Goal: Task Accomplishment & Management: Manage account settings

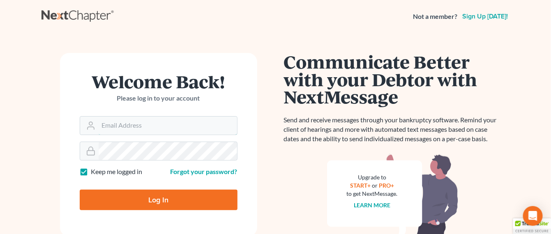
type input "[EMAIL_ADDRESS][PERSON_NAME][DOMAIN_NAME]"
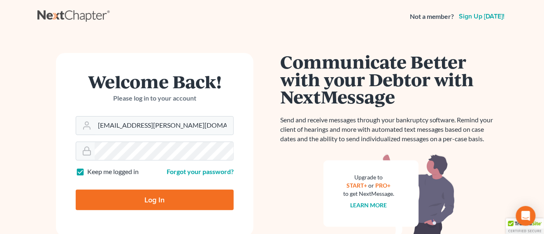
click at [211, 205] on input "Log In" at bounding box center [155, 200] width 158 height 21
type input "Thinking..."
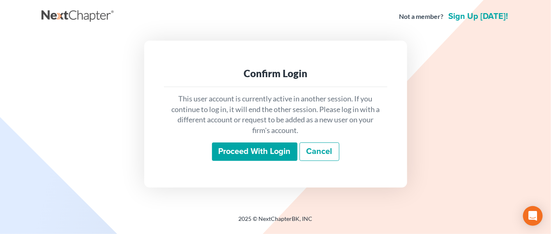
click at [276, 150] on input "Proceed with login" at bounding box center [255, 152] width 86 height 19
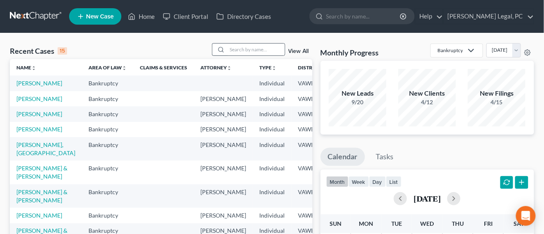
click at [225, 52] on div at bounding box center [219, 50] width 15 height 12
click at [228, 51] on input "search" at bounding box center [256, 50] width 58 height 12
type input "rhea"
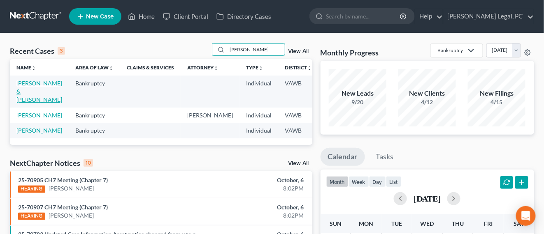
click at [25, 85] on link "[PERSON_NAME] & [PERSON_NAME]" at bounding box center [39, 91] width 46 height 23
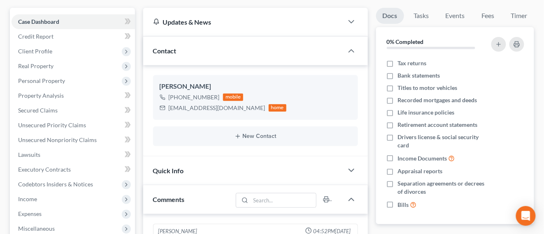
scroll to position [206, 0]
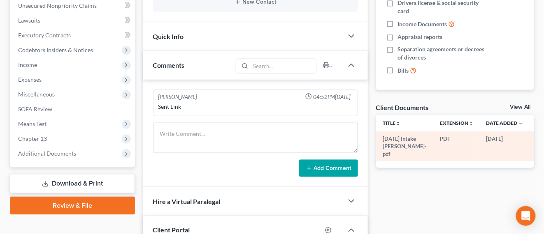
click at [536, 143] on icon "button" at bounding box center [539, 139] width 7 height 7
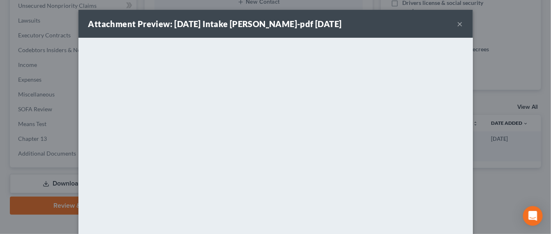
click at [458, 25] on button "×" at bounding box center [461, 24] width 6 height 10
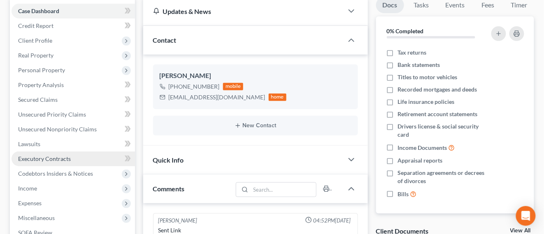
scroll to position [0, 0]
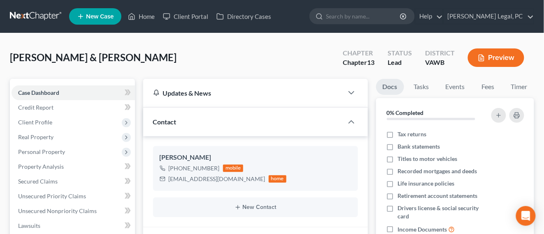
click at [33, 16] on link at bounding box center [36, 16] width 53 height 15
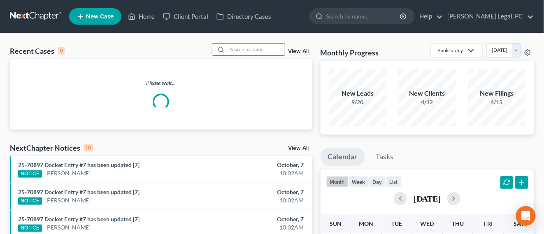
click at [252, 48] on input "search" at bounding box center [256, 50] width 58 height 12
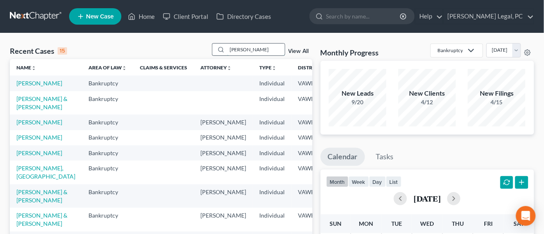
type input "wooding"
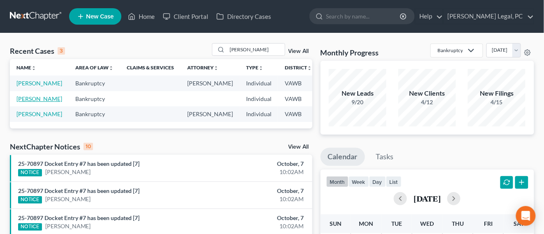
click at [33, 102] on link "Wooding, Sarah" at bounding box center [39, 98] width 46 height 7
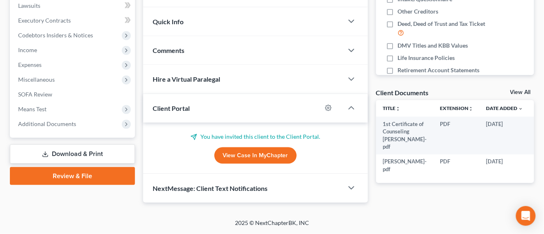
scroll to position [255, 0]
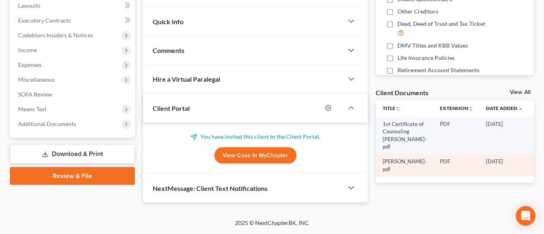
click at [536, 166] on icon "button" at bounding box center [539, 162] width 7 height 7
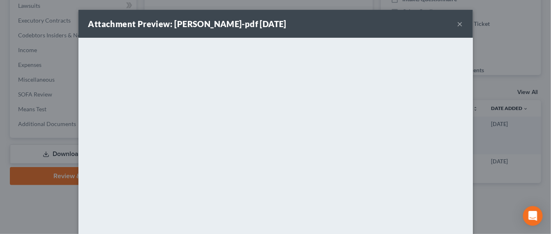
click at [458, 27] on button "×" at bounding box center [461, 24] width 6 height 10
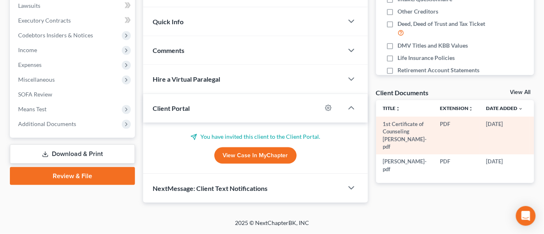
click at [539, 125] on circle "button" at bounding box center [540, 125] width 2 height 2
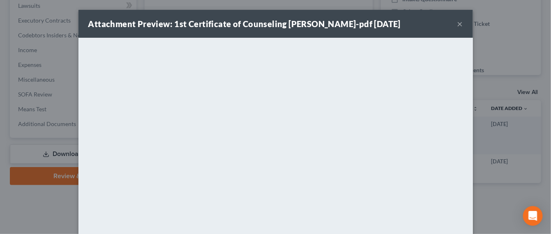
click at [458, 24] on button "×" at bounding box center [461, 24] width 6 height 10
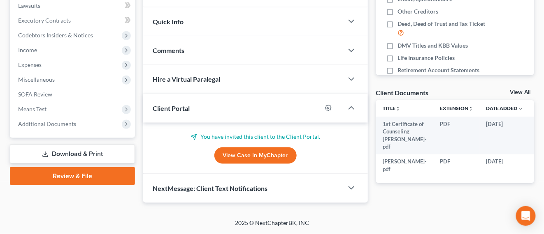
drag, startPoint x: 249, startPoint y: 197, endPoint x: 386, endPoint y: 248, distance: 146.0
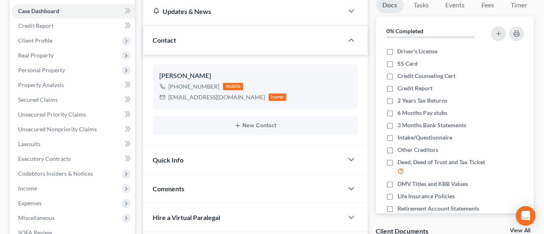
scroll to position [0, 0]
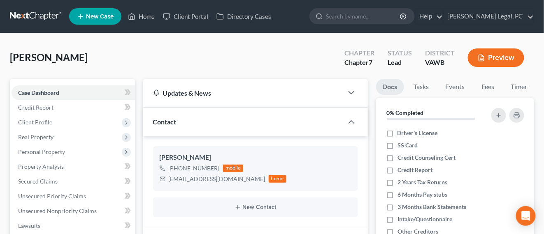
click at [38, 20] on link at bounding box center [36, 16] width 53 height 15
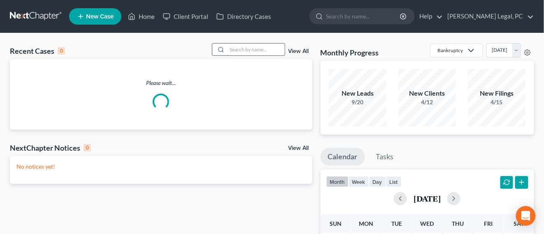
click at [255, 52] on input "search" at bounding box center [256, 50] width 58 height 12
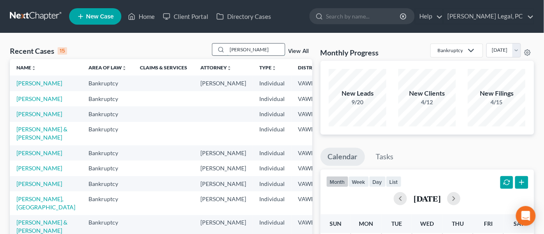
type input "miller"
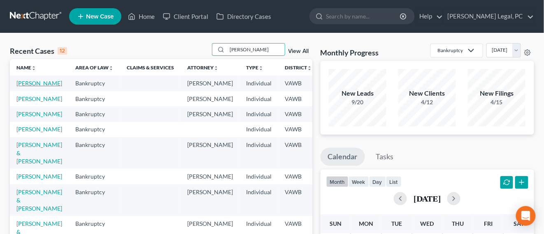
click at [46, 84] on link "[PERSON_NAME]" at bounding box center [39, 83] width 46 height 7
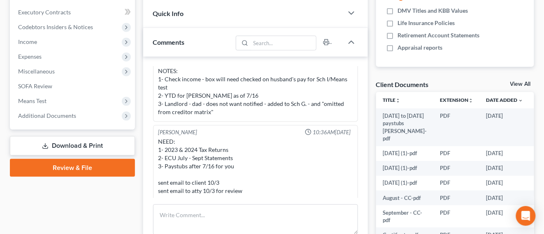
scroll to position [257, 0]
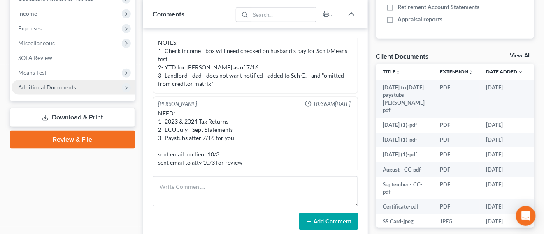
click at [51, 93] on span "Additional Documents" at bounding box center [73, 87] width 123 height 15
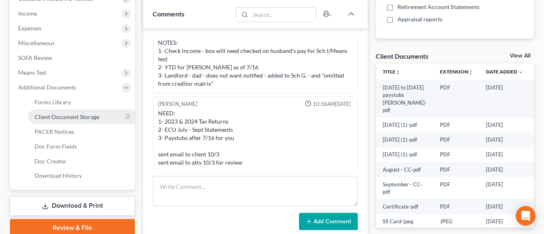
click at [92, 116] on span "Client Document Storage" at bounding box center [67, 116] width 65 height 7
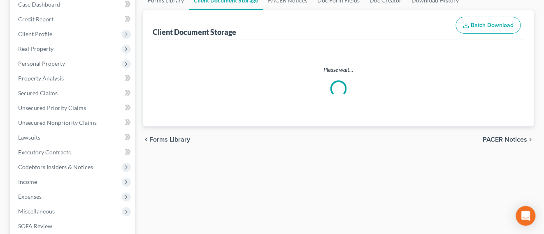
select select "0"
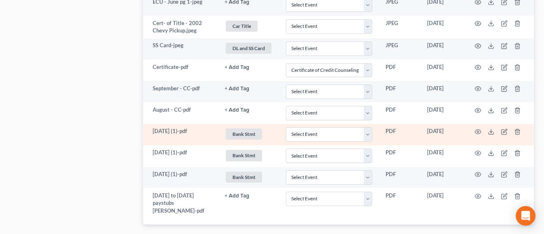
scroll to position [765, 0]
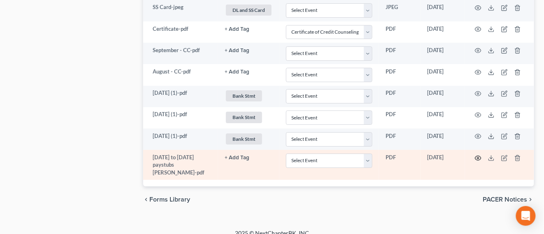
click at [478, 155] on icon "button" at bounding box center [478, 158] width 7 height 7
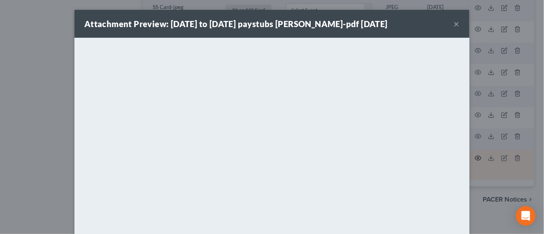
scroll to position [751, 0]
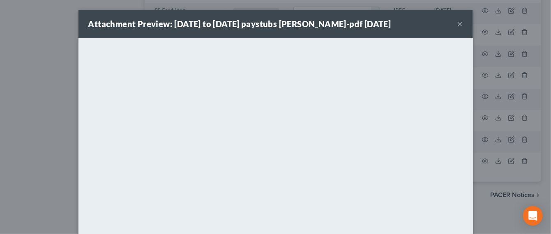
click at [434, 25] on div "Attachment Preview: 6-16-25 to 9-16-25 paystubs Christy Miller-pdf 10/06/2025 ×" at bounding box center [276, 24] width 395 height 28
click at [458, 23] on button "×" at bounding box center [461, 24] width 6 height 10
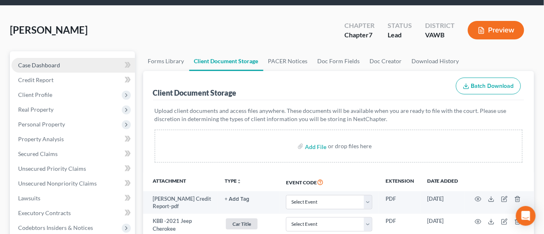
scroll to position [0, 0]
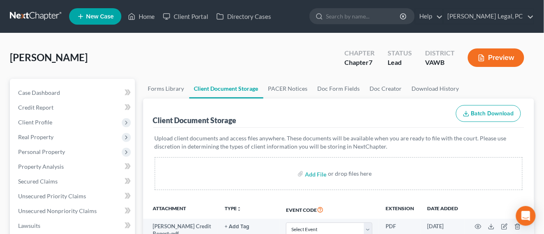
click at [45, 64] on div "Miller, Christy Upgraded Chapter Chapter 7 Status Lead District VAWB Preview" at bounding box center [272, 61] width 524 height 36
click at [55, 58] on span "[PERSON_NAME]" at bounding box center [49, 57] width 78 height 12
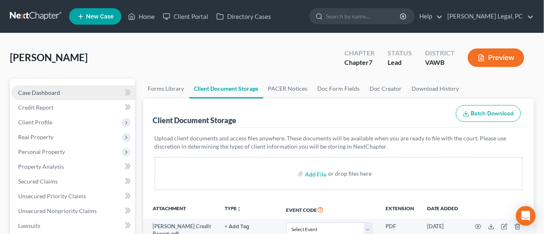
click at [54, 93] on span "Case Dashboard" at bounding box center [39, 92] width 42 height 7
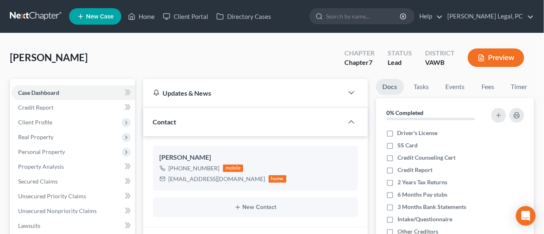
click at [38, 17] on link at bounding box center [36, 16] width 53 height 15
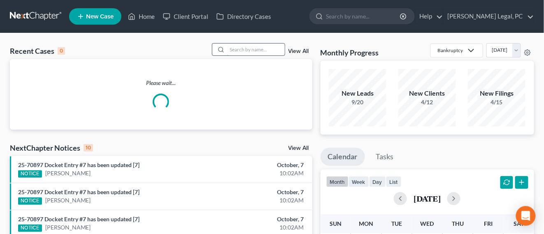
click at [262, 51] on input "search" at bounding box center [256, 50] width 58 height 12
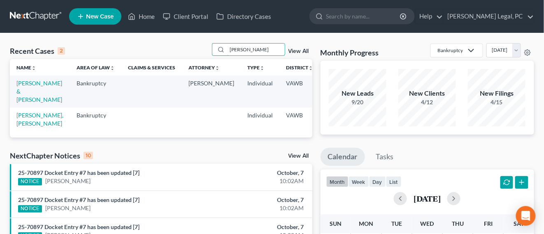
type input "[PERSON_NAME]"
drag, startPoint x: 34, startPoint y: 83, endPoint x: 53, endPoint y: 86, distance: 19.5
click at [33, 83] on link "[PERSON_NAME] & [PERSON_NAME]" at bounding box center [39, 91] width 46 height 23
select select "4"
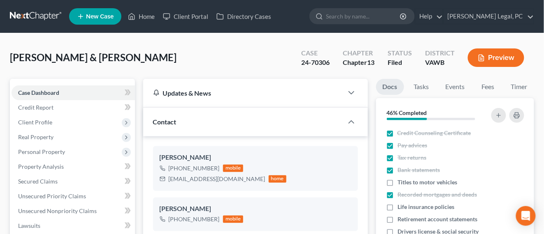
click at [47, 17] on link at bounding box center [36, 16] width 53 height 15
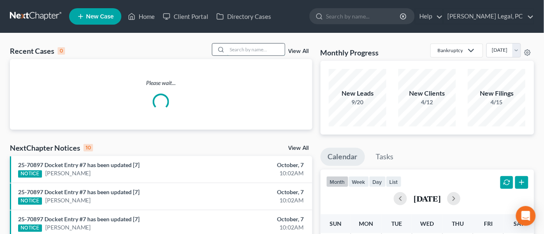
click at [272, 50] on input "search" at bounding box center [256, 50] width 58 height 12
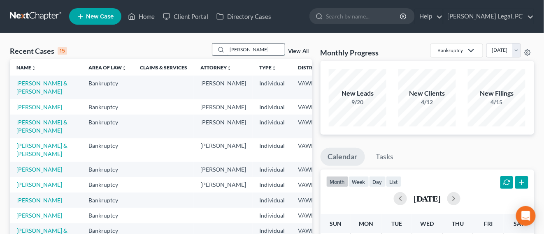
type input "[PERSON_NAME]"
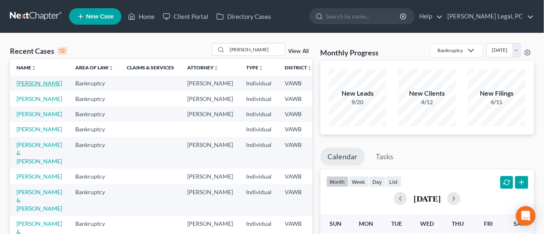
click at [34, 82] on link "[PERSON_NAME]" at bounding box center [39, 83] width 46 height 7
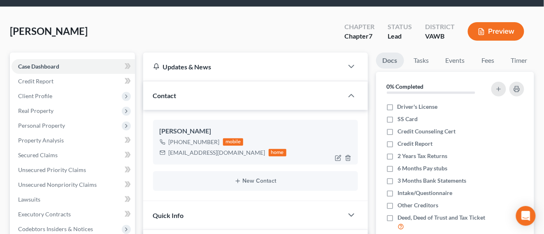
scroll to position [103, 0]
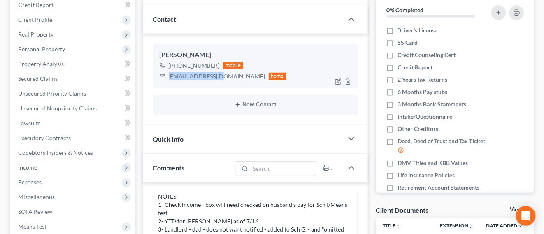
drag, startPoint x: 222, startPoint y: 77, endPoint x: 190, endPoint y: 78, distance: 32.9
click at [162, 82] on div "Christy Miller +1 (276) 494-8086 mobile caboz74@yahoo.com home" at bounding box center [255, 66] width 205 height 44
copy div "caboz74@yahoo.com"
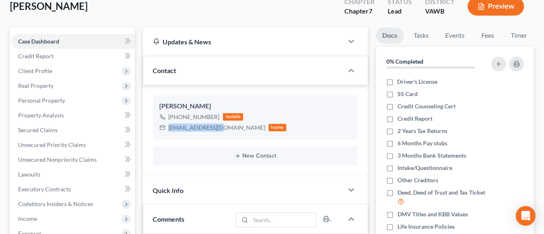
scroll to position [0, 0]
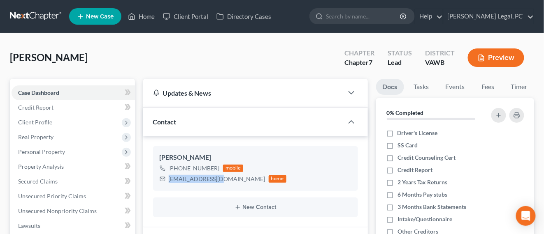
drag, startPoint x: 47, startPoint y: 12, endPoint x: 60, endPoint y: 18, distance: 14.0
click at [47, 12] on link at bounding box center [36, 16] width 53 height 15
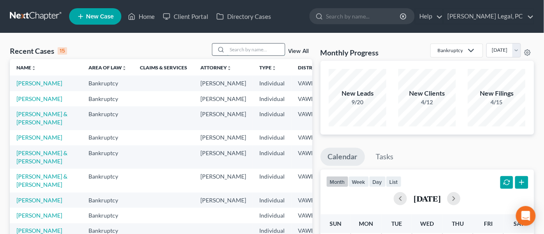
click at [253, 51] on input "search" at bounding box center [256, 50] width 58 height 12
type input "[PERSON_NAME]"
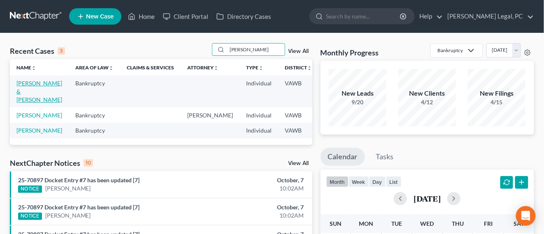
click at [23, 84] on link "[PERSON_NAME] & [PERSON_NAME]" at bounding box center [39, 91] width 46 height 23
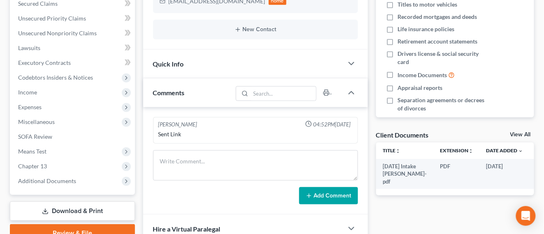
scroll to position [206, 0]
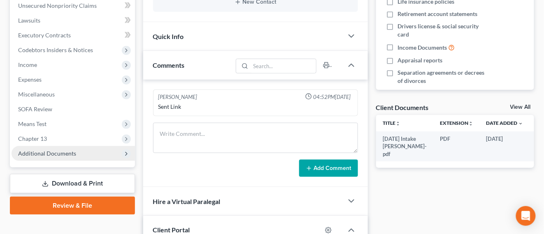
click at [71, 148] on span "Additional Documents" at bounding box center [73, 153] width 123 height 15
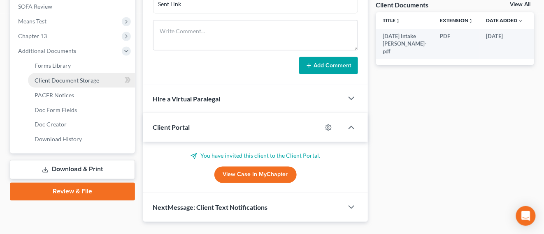
click at [101, 80] on link "Client Document Storage" at bounding box center [81, 80] width 107 height 15
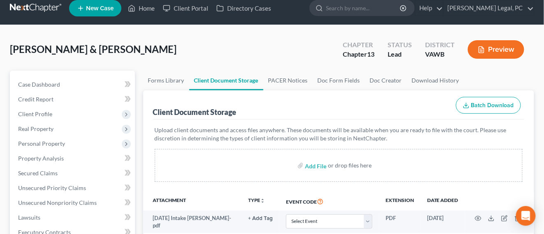
scroll to position [103, 0]
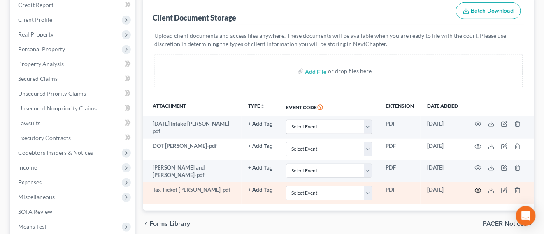
click at [479, 190] on icon "button" at bounding box center [478, 191] width 7 height 7
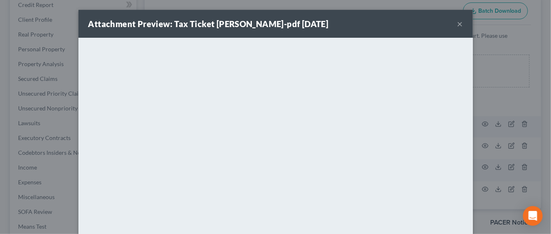
click at [458, 24] on button "×" at bounding box center [461, 24] width 6 height 10
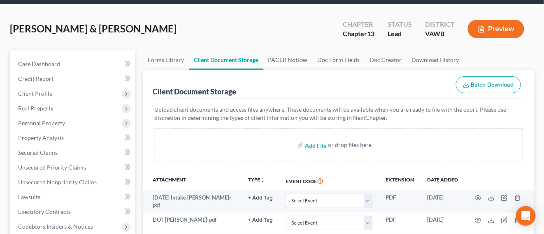
scroll to position [0, 0]
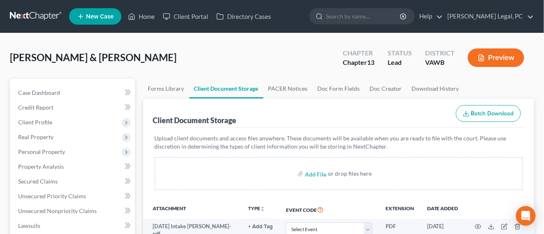
click at [44, 17] on link at bounding box center [36, 16] width 53 height 15
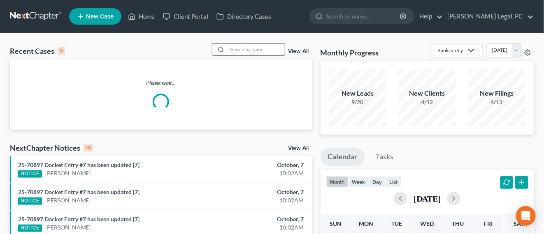
click at [240, 49] on input "search" at bounding box center [256, 50] width 58 height 12
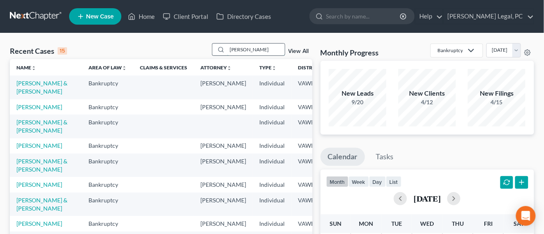
type input "miller"
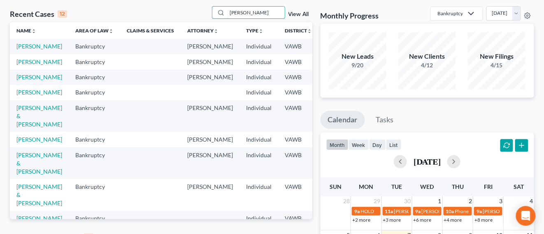
scroll to position [51, 0]
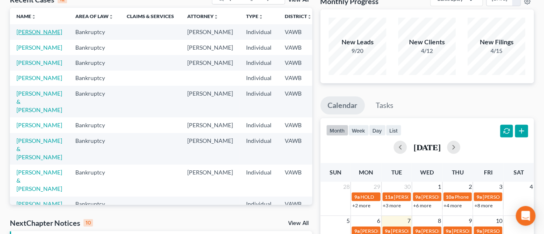
click at [46, 29] on link "[PERSON_NAME]" at bounding box center [39, 31] width 46 height 7
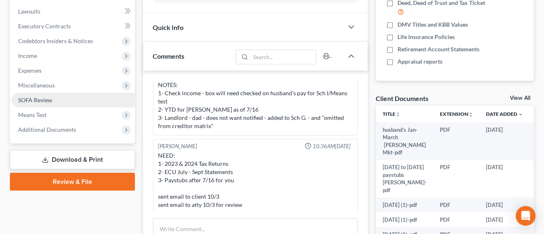
scroll to position [258, 0]
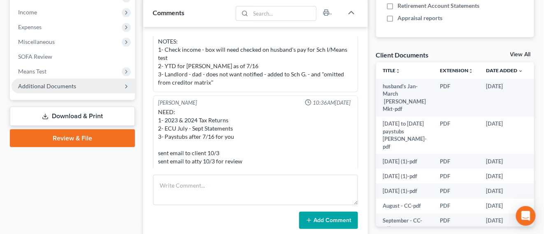
click at [61, 89] on span "Additional Documents" at bounding box center [73, 86] width 123 height 15
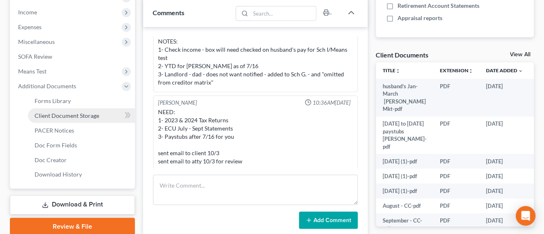
click at [89, 120] on link "Client Document Storage" at bounding box center [81, 116] width 107 height 15
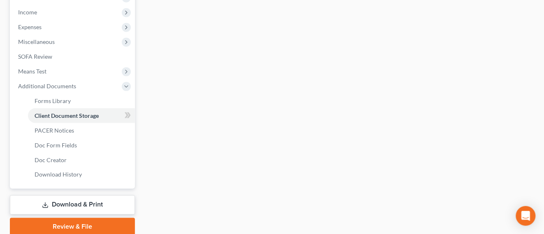
scroll to position [229, 0]
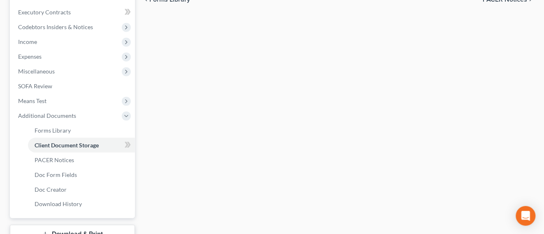
select select "0"
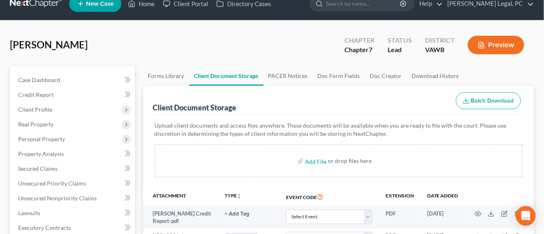
scroll to position [0, 0]
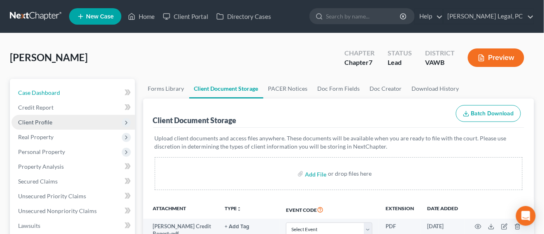
click at [51, 91] on span "Case Dashboard" at bounding box center [39, 92] width 42 height 7
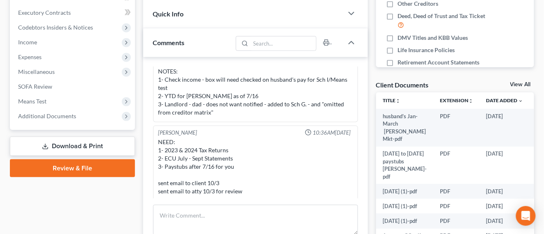
scroll to position [257, 0]
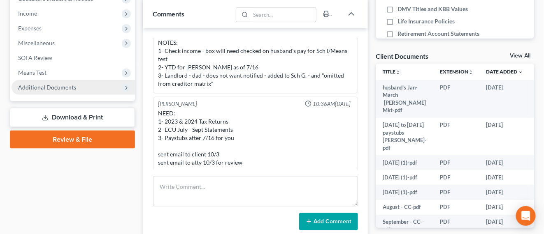
click at [72, 93] on span "Additional Documents" at bounding box center [73, 87] width 123 height 15
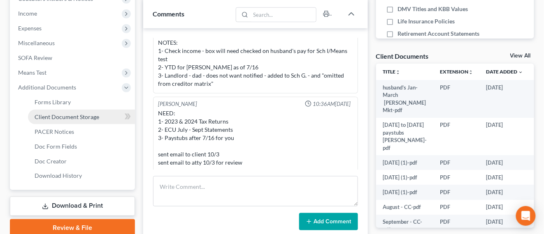
click at [81, 117] on span "Client Document Storage" at bounding box center [67, 116] width 65 height 7
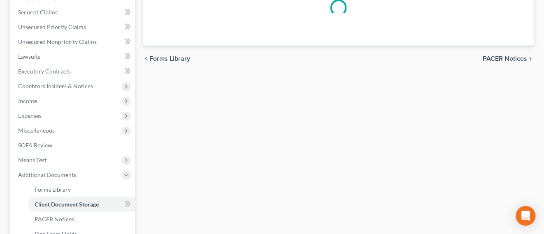
select select "0"
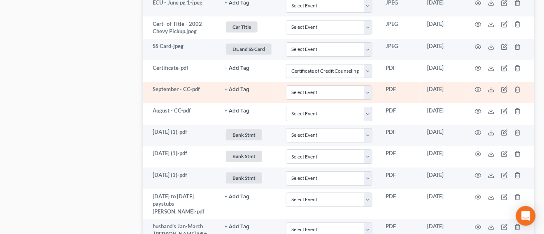
scroll to position [771, 0]
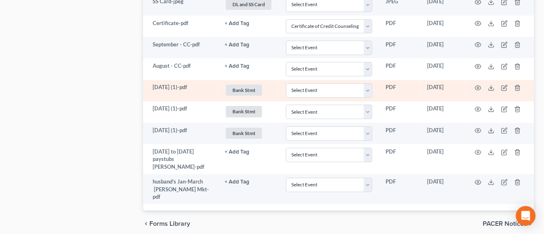
click at [479, 82] on td at bounding box center [499, 90] width 69 height 21
click at [478, 85] on icon "button" at bounding box center [478, 88] width 7 height 7
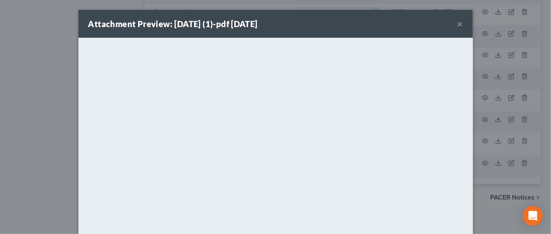
click at [458, 28] on button "×" at bounding box center [461, 24] width 6 height 10
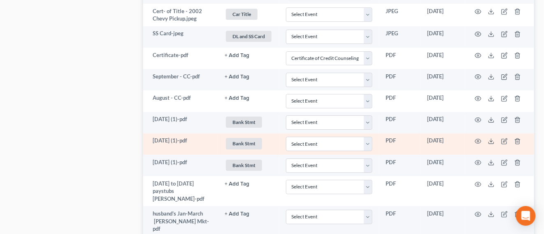
scroll to position [720, 0]
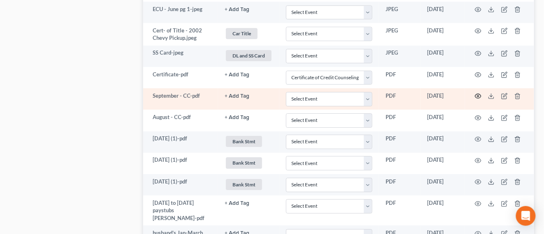
click at [481, 93] on icon "button" at bounding box center [478, 96] width 7 height 7
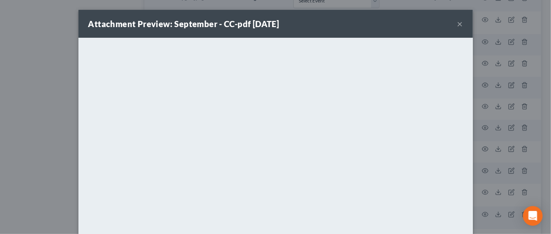
click at [458, 26] on button "×" at bounding box center [461, 24] width 6 height 10
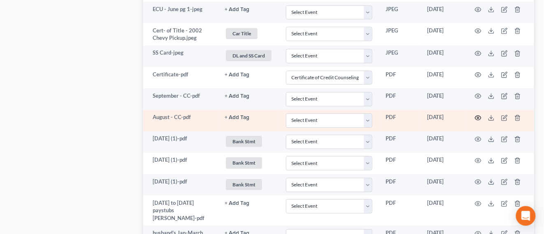
click at [479, 115] on icon "button" at bounding box center [478, 118] width 7 height 7
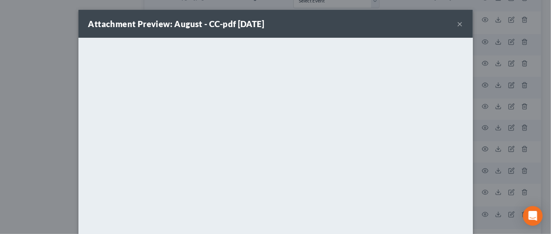
click at [458, 28] on button "×" at bounding box center [461, 24] width 6 height 10
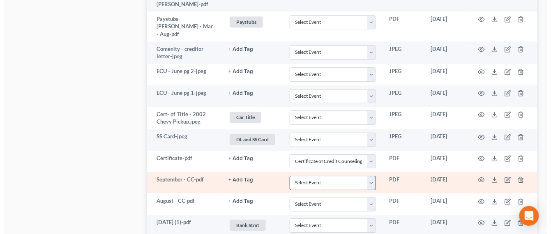
scroll to position [617, 0]
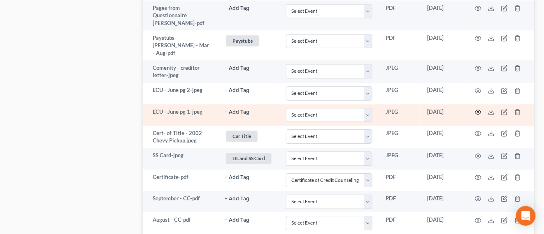
click at [477, 111] on circle "button" at bounding box center [478, 112] width 2 height 2
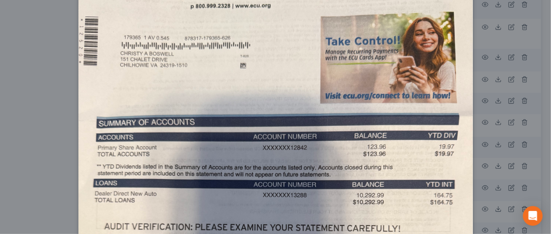
scroll to position [51, 0]
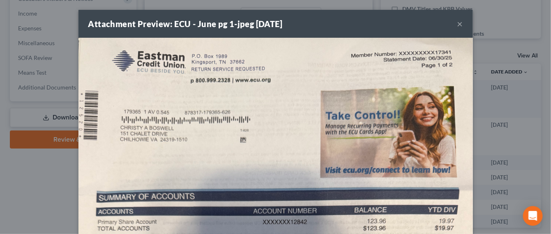
click at [458, 25] on button "×" at bounding box center [461, 24] width 6 height 10
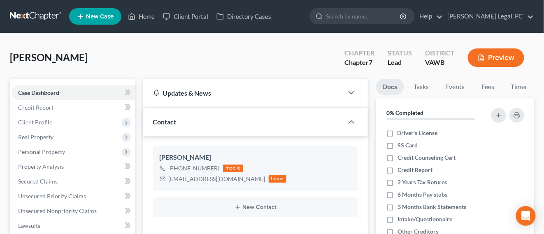
click at [41, 14] on link at bounding box center [36, 16] width 53 height 15
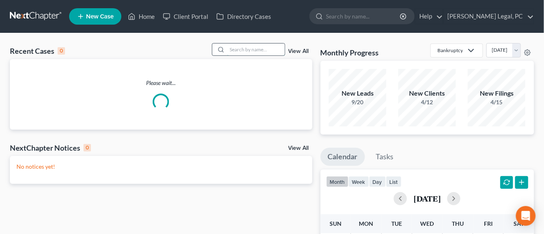
click at [236, 50] on input "search" at bounding box center [256, 50] width 58 height 12
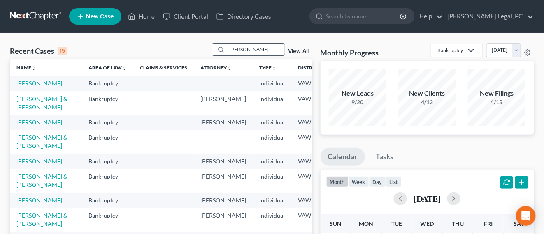
type input "[PERSON_NAME]"
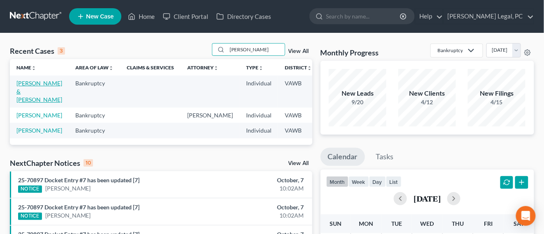
click at [32, 93] on link "[PERSON_NAME] & [PERSON_NAME]" at bounding box center [39, 91] width 46 height 23
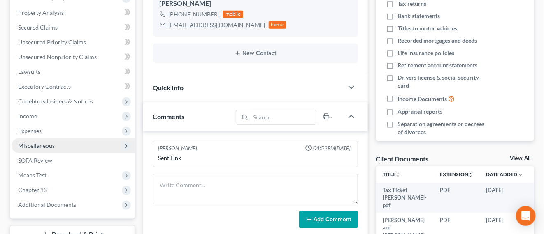
scroll to position [206, 0]
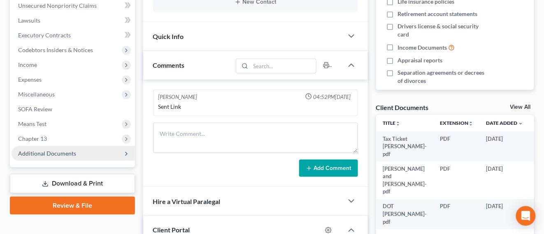
click at [69, 151] on span "Additional Documents" at bounding box center [47, 153] width 58 height 7
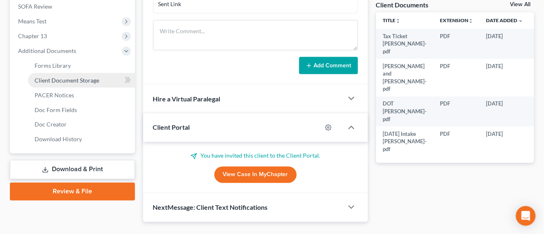
click at [83, 77] on span "Client Document Storage" at bounding box center [67, 80] width 65 height 7
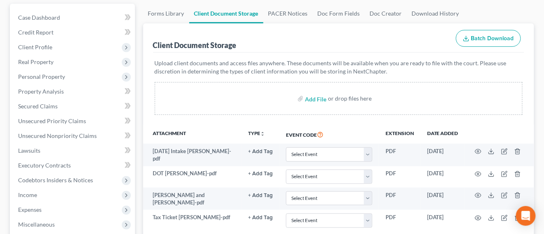
scroll to position [103, 0]
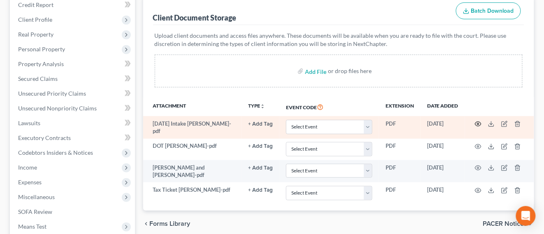
click at [479, 125] on icon "button" at bounding box center [478, 124] width 7 height 7
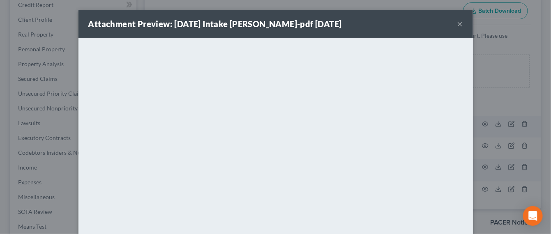
click at [459, 20] on button "×" at bounding box center [461, 24] width 6 height 10
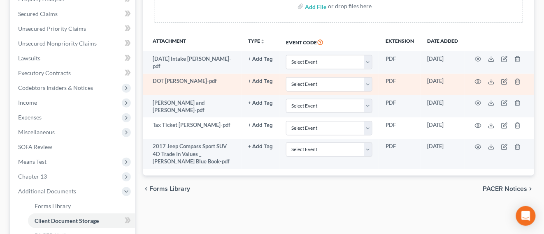
scroll to position [154, 0]
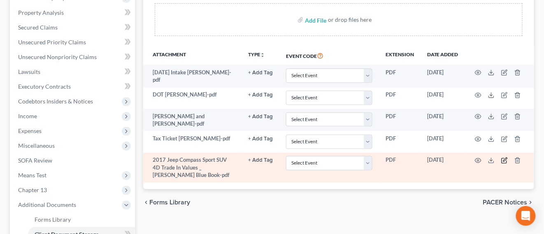
click at [503, 159] on icon "button" at bounding box center [505, 160] width 4 height 4
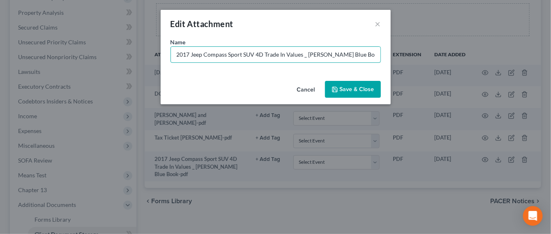
drag, startPoint x: 229, startPoint y: 55, endPoint x: 348, endPoint y: 64, distance: 119.6
click at [348, 64] on div "Name * 2017 Jeep Compass Sport SUV 4D Trade In Values _ [PERSON_NAME] Blue Book…" at bounding box center [276, 58] width 230 height 40
type input "2017 Jeep Compass KBB value-pdf"
click at [354, 86] on span "Save & Close" at bounding box center [357, 89] width 35 height 7
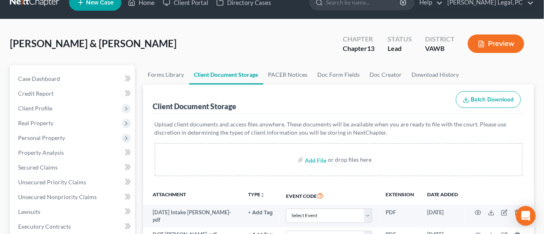
scroll to position [0, 0]
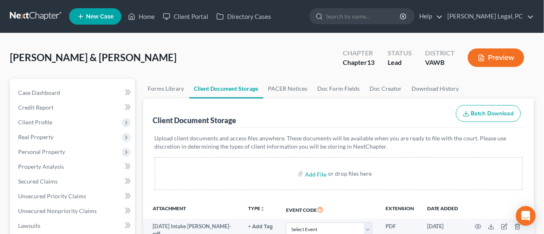
click at [39, 12] on link at bounding box center [36, 16] width 53 height 15
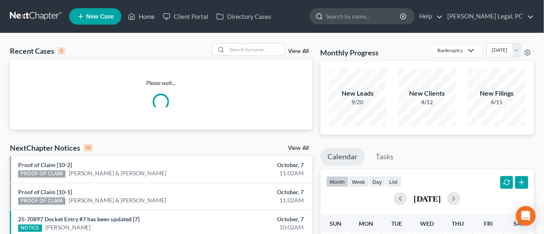
click at [359, 17] on input "search" at bounding box center [363, 16] width 75 height 15
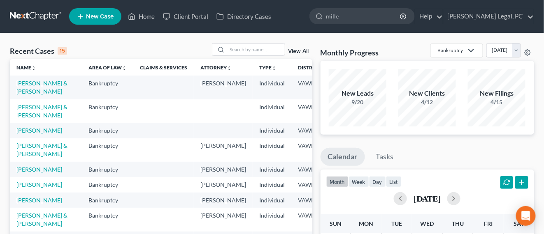
type input "[PERSON_NAME]"
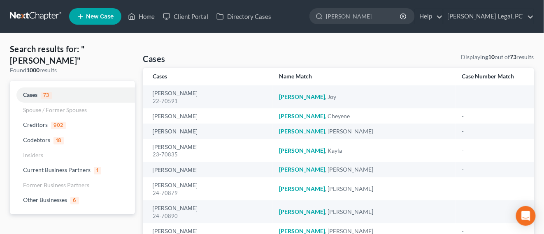
click at [25, 11] on link at bounding box center [36, 16] width 53 height 15
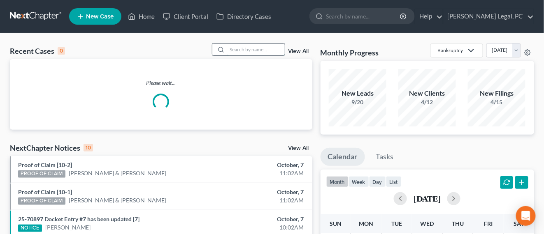
click at [258, 50] on input "search" at bounding box center [256, 50] width 58 height 12
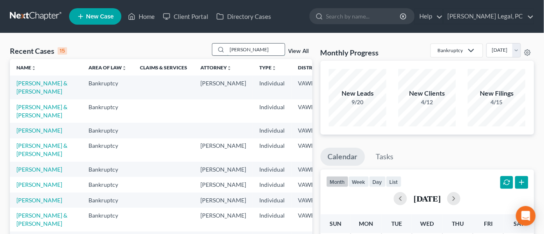
type input "[PERSON_NAME]"
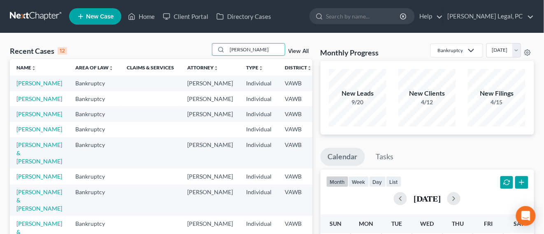
click at [44, 15] on link at bounding box center [36, 16] width 53 height 15
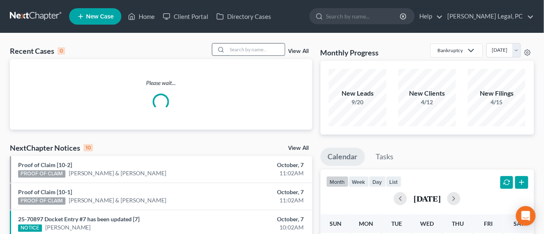
click at [255, 49] on input "search" at bounding box center [256, 50] width 58 height 12
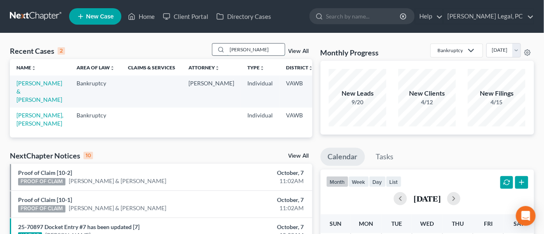
type input "mcpherson"
click at [35, 82] on link "[PERSON_NAME] & [PERSON_NAME]" at bounding box center [39, 91] width 46 height 23
select select "4"
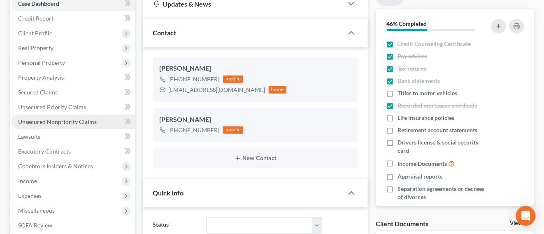
scroll to position [103, 0]
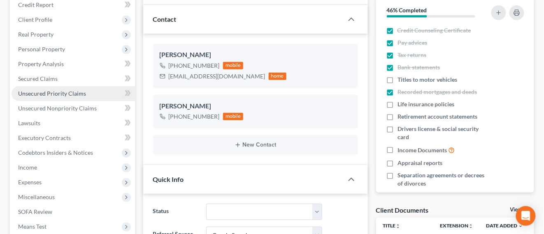
click at [39, 95] on span "Unsecured Priority Claims" at bounding box center [52, 93] width 68 height 7
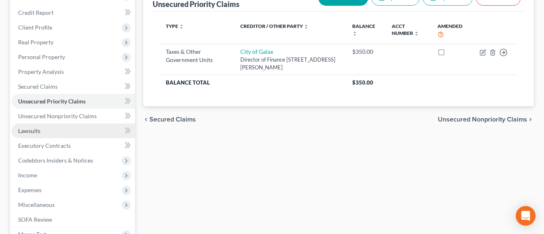
scroll to position [154, 0]
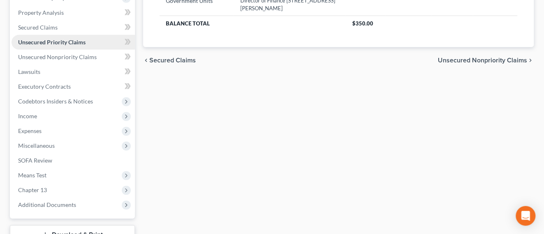
click at [67, 44] on span "Unsecured Priority Claims" at bounding box center [51, 42] width 67 height 7
click at [81, 53] on span "Unsecured Nonpriority Claims" at bounding box center [57, 56] width 79 height 7
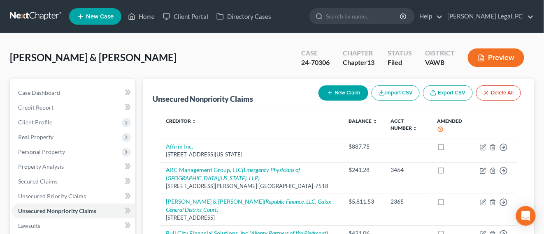
click at [29, 9] on link at bounding box center [36, 16] width 53 height 15
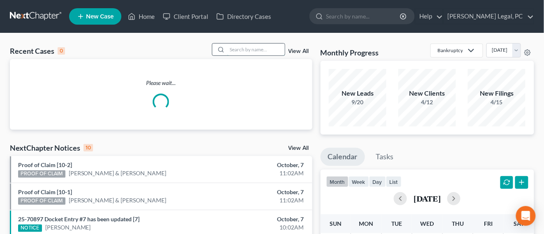
click at [252, 51] on input "search" at bounding box center [256, 50] width 58 height 12
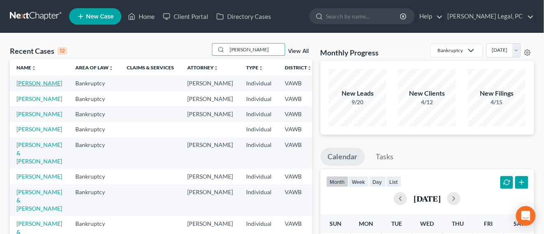
type input "[PERSON_NAME]"
click at [46, 82] on link "[PERSON_NAME]" at bounding box center [39, 83] width 46 height 7
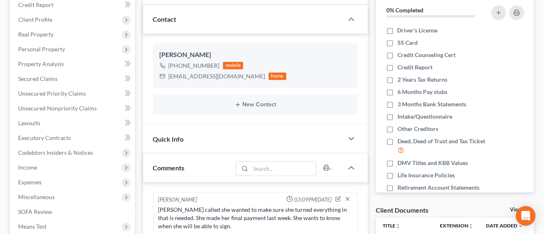
scroll to position [474, 0]
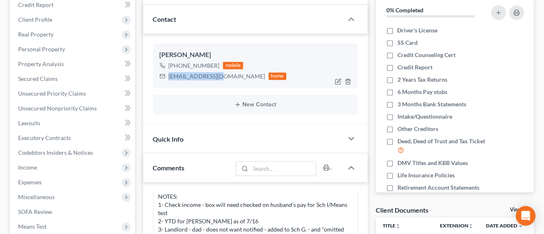
drag, startPoint x: 222, startPoint y: 77, endPoint x: 167, endPoint y: 81, distance: 55.6
click at [167, 81] on div "[EMAIL_ADDRESS][DOMAIN_NAME] home" at bounding box center [223, 76] width 127 height 11
copy div "[EMAIL_ADDRESS][DOMAIN_NAME]"
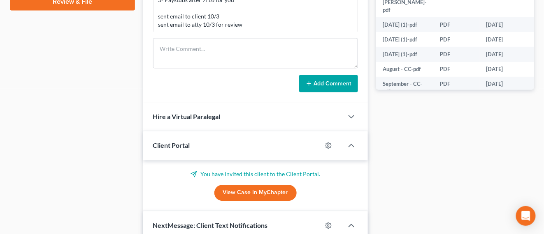
scroll to position [411, 0]
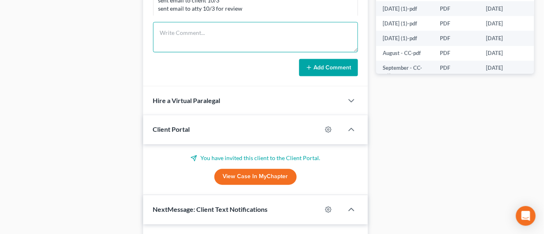
click at [208, 38] on textarea at bounding box center [255, 37] width 205 height 30
paste textarea "Good morning [PERSON_NAME] We received your paystubs in the mail [DATE]. We hav…"
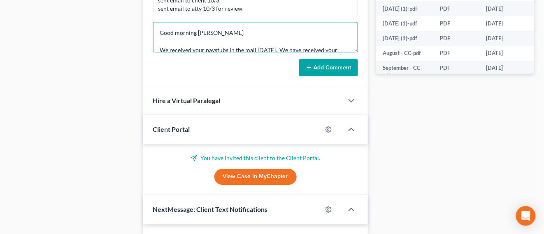
scroll to position [44, 0]
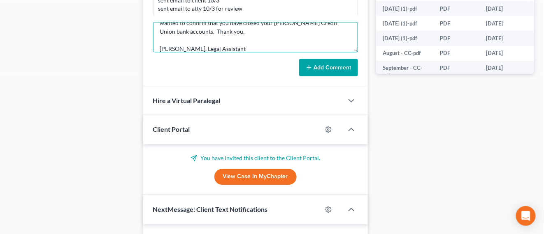
type textarea "Good morning [PERSON_NAME] We received your paystubs in the mail [DATE]. We hav…"
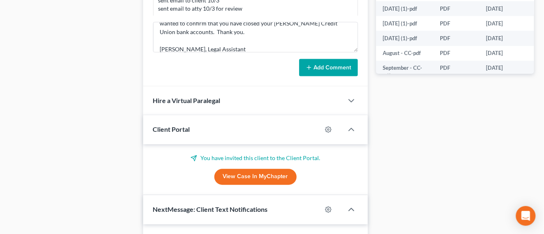
click at [317, 67] on button "Add Comment" at bounding box center [328, 67] width 59 height 17
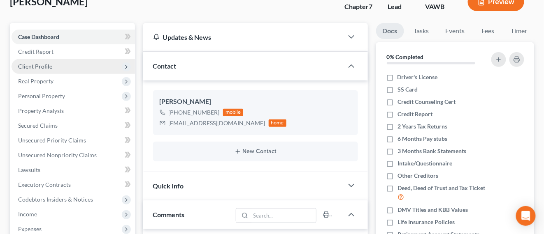
scroll to position [0, 0]
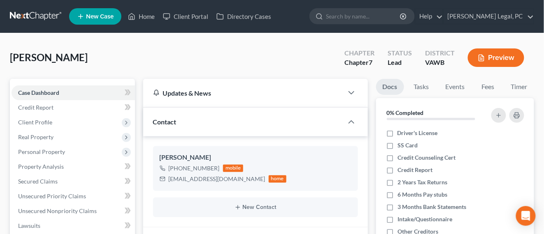
click at [28, 14] on link at bounding box center [36, 16] width 53 height 15
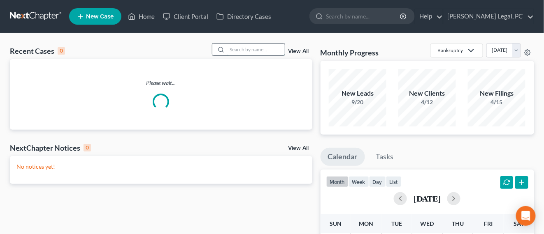
click at [250, 51] on input "search" at bounding box center [256, 50] width 58 height 12
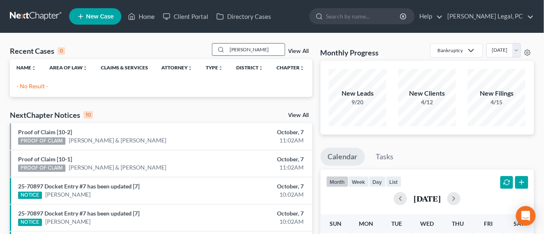
drag, startPoint x: 250, startPoint y: 49, endPoint x: 226, endPoint y: 51, distance: 24.4
click at [227, 51] on input "[PERSON_NAME]" at bounding box center [256, 50] width 58 height 12
type input "[PERSON_NAME]"
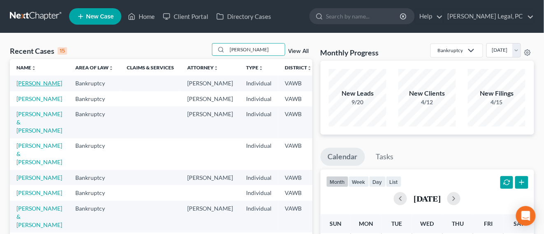
click at [37, 84] on link "[PERSON_NAME]" at bounding box center [39, 83] width 46 height 7
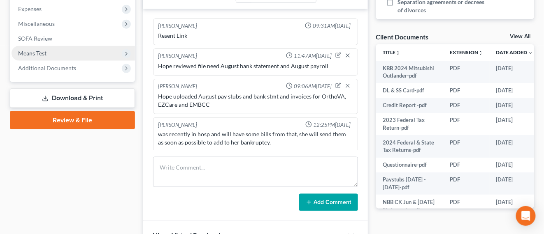
scroll to position [257, 0]
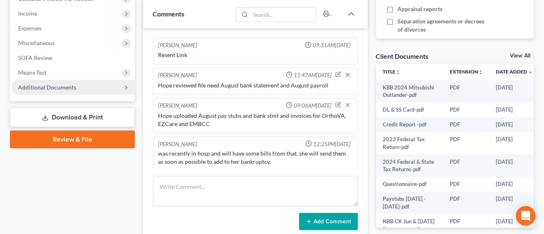
click at [63, 88] on span "Additional Documents" at bounding box center [47, 87] width 58 height 7
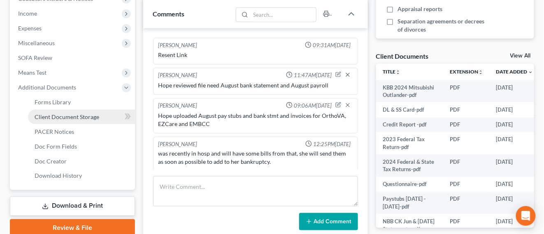
click at [86, 120] on link "Client Document Storage" at bounding box center [81, 117] width 107 height 15
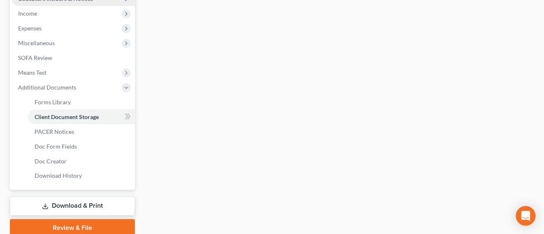
scroll to position [169, 0]
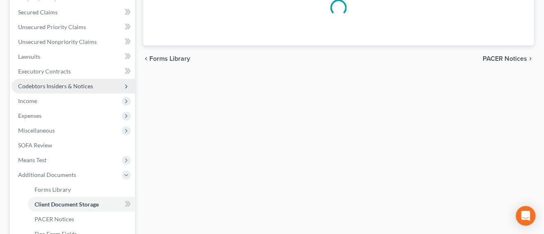
select select "0"
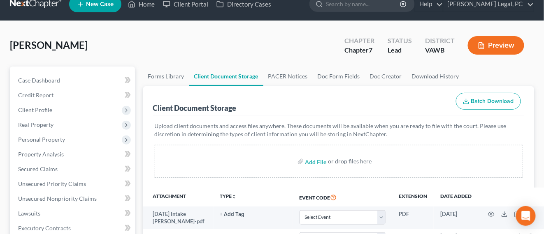
scroll to position [0, 0]
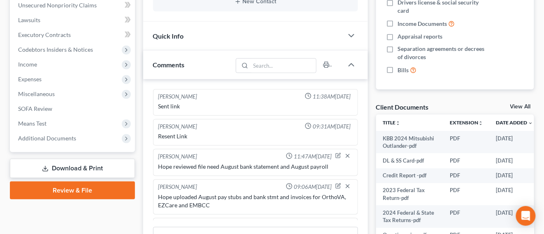
scroll to position [257, 0]
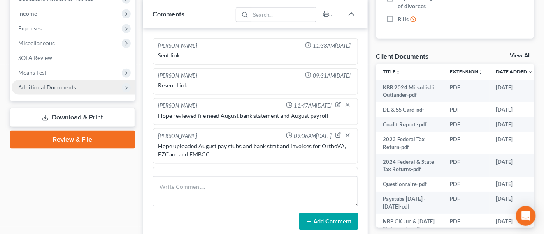
click at [60, 90] on span "Additional Documents" at bounding box center [47, 87] width 58 height 7
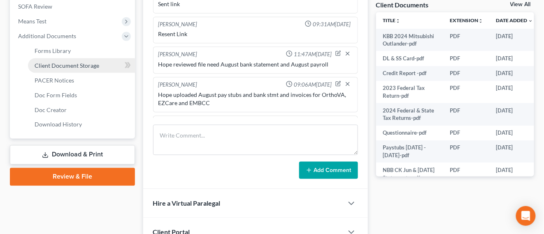
click at [69, 66] on span "Client Document Storage" at bounding box center [67, 65] width 65 height 7
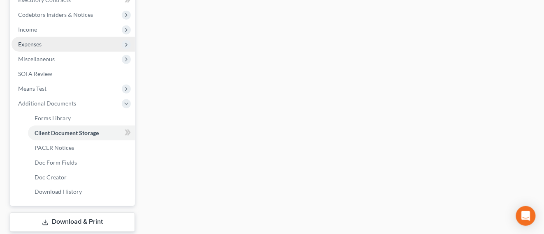
select select "0"
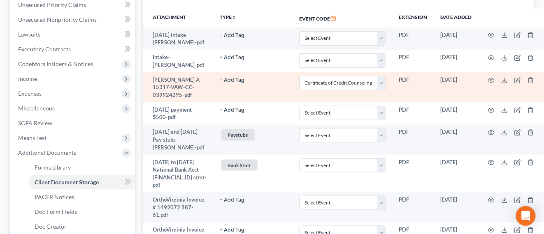
scroll to position [206, 0]
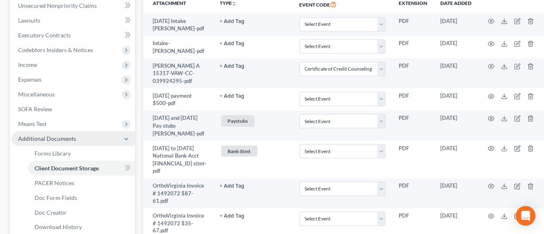
click at [75, 136] on span "Additional Documents" at bounding box center [73, 139] width 123 height 15
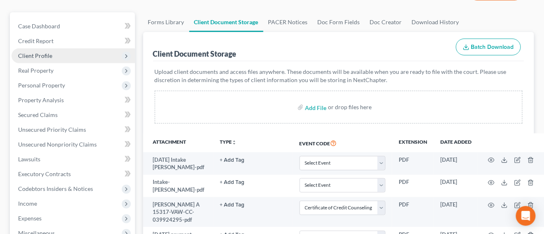
scroll to position [0, 0]
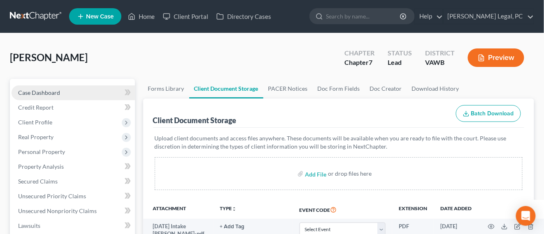
click at [38, 93] on span "Case Dashboard" at bounding box center [39, 92] width 42 height 7
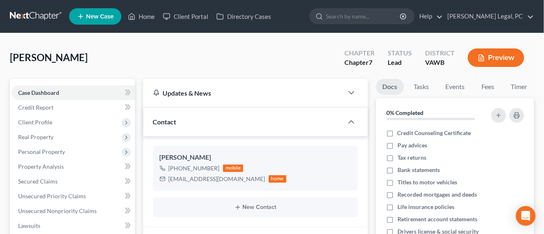
click at [42, 22] on link at bounding box center [36, 16] width 53 height 15
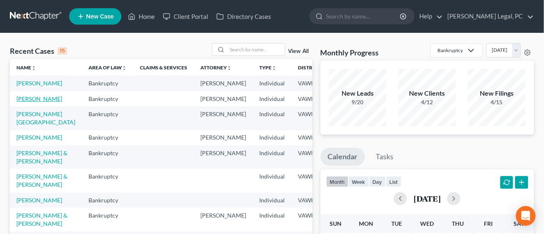
click at [28, 102] on link "[PERSON_NAME]" at bounding box center [39, 98] width 46 height 7
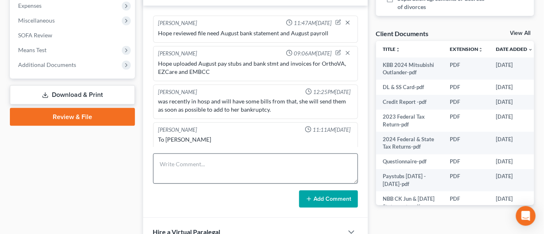
scroll to position [308, 0]
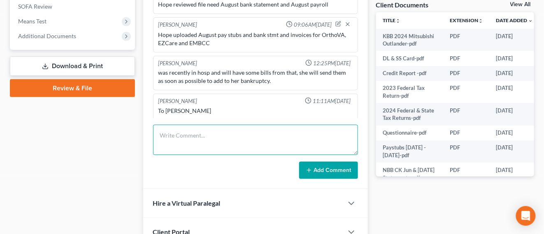
click at [210, 135] on textarea at bounding box center [255, 140] width 205 height 30
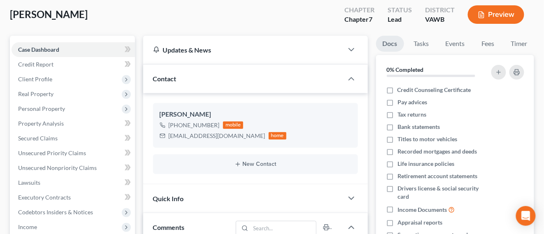
scroll to position [0, 0]
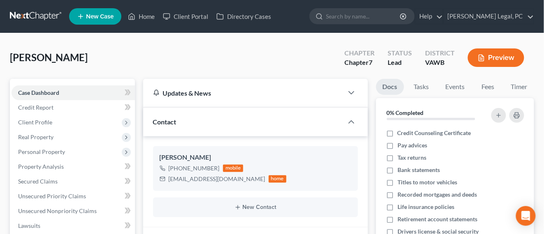
click at [29, 15] on link at bounding box center [36, 16] width 53 height 15
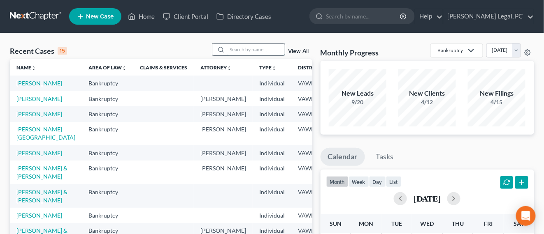
click at [241, 54] on input "search" at bounding box center [256, 50] width 58 height 12
type input "[PERSON_NAME]"
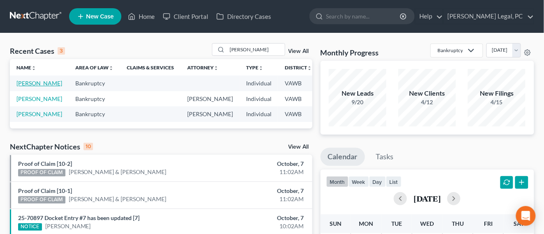
click at [23, 84] on link "[PERSON_NAME]" at bounding box center [39, 83] width 46 height 7
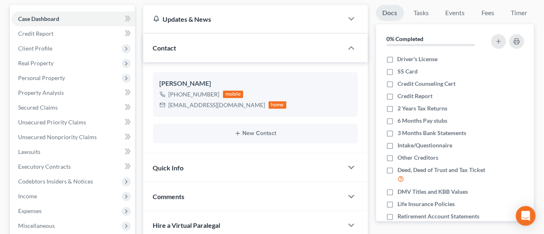
scroll to position [103, 0]
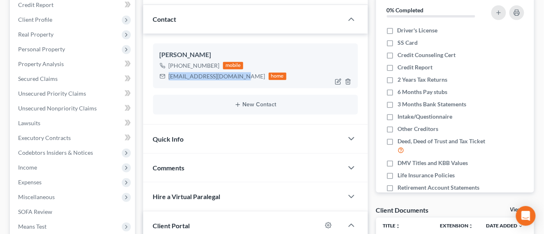
drag, startPoint x: 169, startPoint y: 76, endPoint x: 239, endPoint y: 76, distance: 70.3
click at [239, 76] on div "sarahwooding03@gmail.com" at bounding box center [217, 76] width 97 height 8
copy div "sarahwooding03@gmail.com"
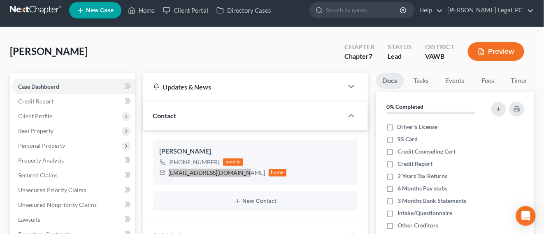
scroll to position [0, 0]
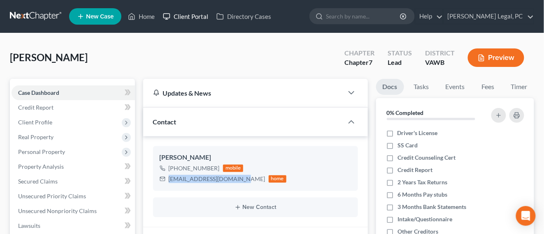
drag, startPoint x: 201, startPoint y: 16, endPoint x: 195, endPoint y: 17, distance: 7.2
click at [201, 16] on link "Client Portal" at bounding box center [185, 16] width 53 height 15
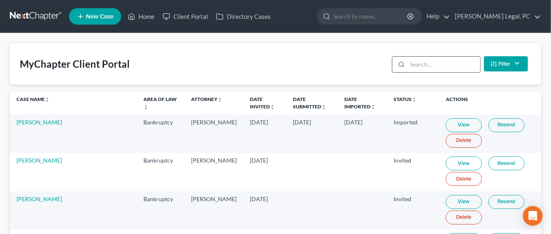
click at [429, 65] on input "search" at bounding box center [444, 65] width 73 height 16
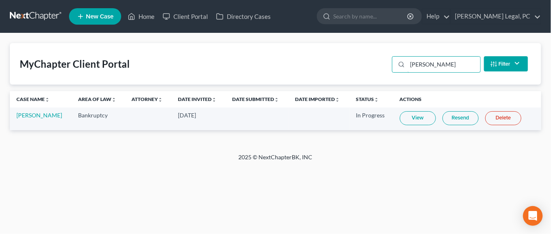
type input "wooding"
click at [421, 119] on link "View" at bounding box center [418, 118] width 36 height 14
click at [46, 113] on link "Sarah Wooding" at bounding box center [39, 115] width 46 height 7
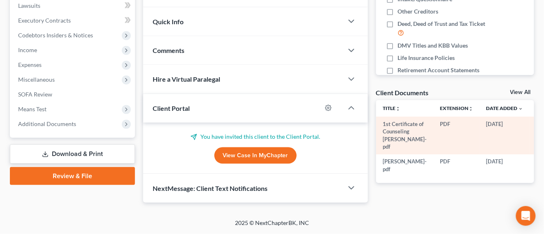
scroll to position [255, 0]
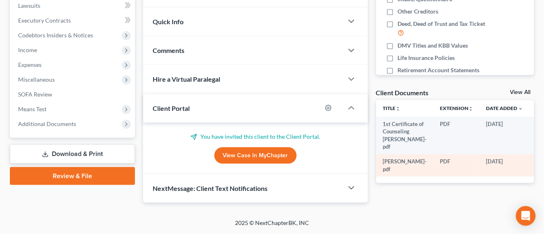
click at [536, 166] on icon "button" at bounding box center [539, 162] width 7 height 7
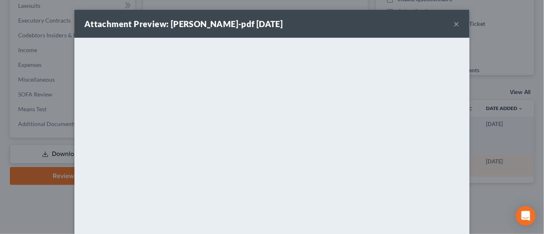
scroll to position [236, 0]
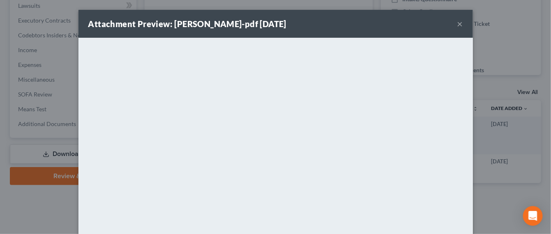
click at [453, 25] on div "Attachment Preview: Wooding, Sarah-pdf 09/19/2025 ×" at bounding box center [276, 24] width 395 height 28
click at [458, 25] on button "×" at bounding box center [461, 24] width 6 height 10
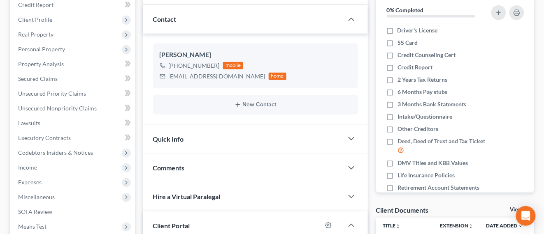
scroll to position [103, 0]
click at [177, 162] on div "Comments" at bounding box center [243, 168] width 200 height 28
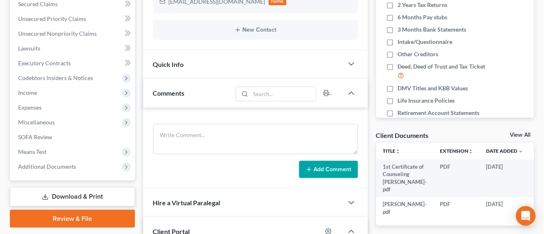
scroll to position [206, 0]
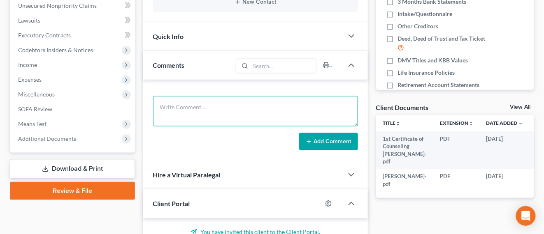
click at [168, 109] on textarea at bounding box center [255, 111] width 205 height 30
paste textarea "have reviewed the documents that you turned in and here is a list of what might…"
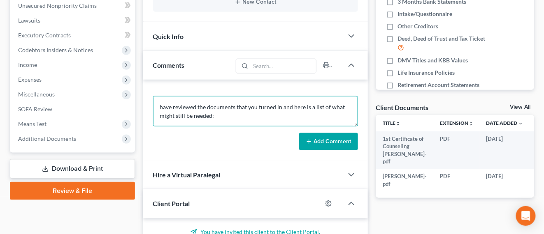
scroll to position [131, 0]
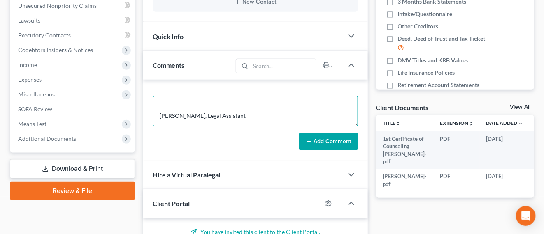
type textarea "have reviewed the documents that you turned in and here is a list of what might…"
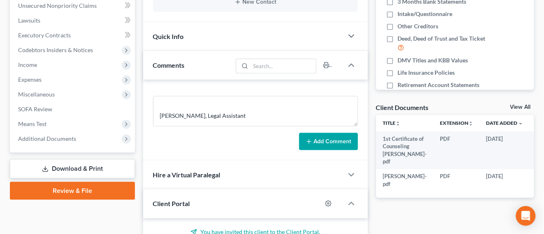
click at [313, 138] on button "Add Comment" at bounding box center [328, 141] width 59 height 17
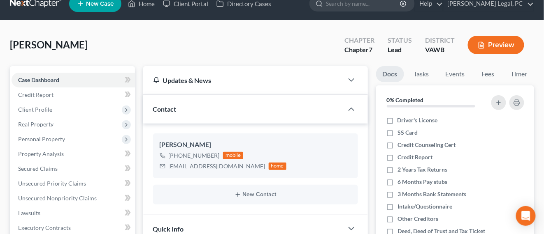
scroll to position [0, 0]
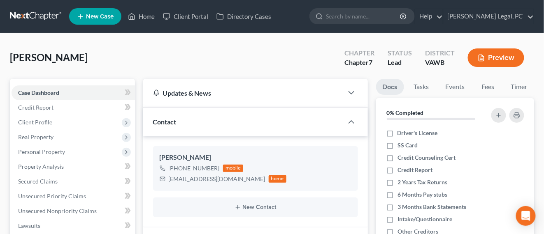
click at [22, 12] on link at bounding box center [36, 16] width 53 height 15
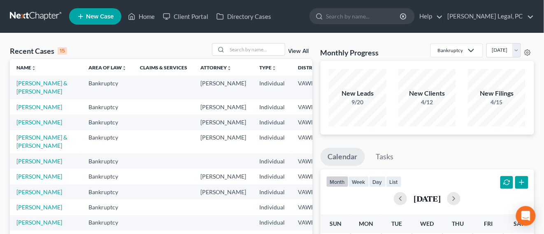
click at [36, 13] on link at bounding box center [36, 16] width 53 height 15
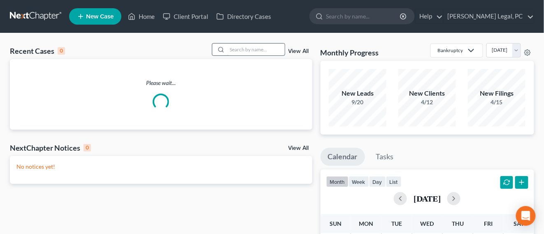
click at [240, 51] on input "search" at bounding box center [256, 50] width 58 height 12
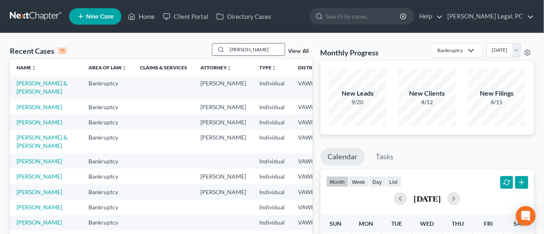
type input "[PERSON_NAME]"
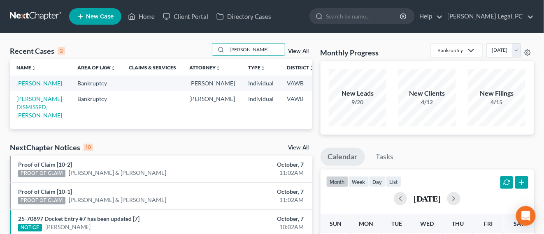
click at [18, 87] on td "[PERSON_NAME]" at bounding box center [40, 83] width 61 height 15
click at [33, 83] on link "[PERSON_NAME]" at bounding box center [39, 83] width 46 height 7
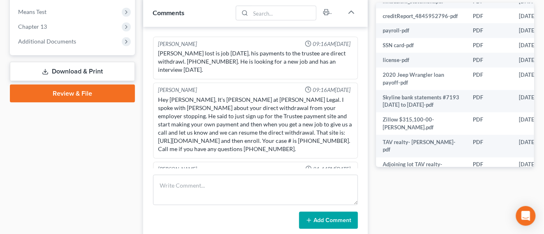
scroll to position [360, 0]
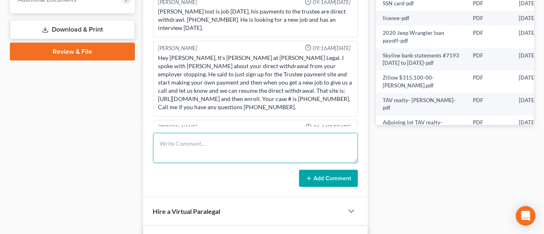
click at [171, 138] on textarea at bounding box center [255, 148] width 205 height 30
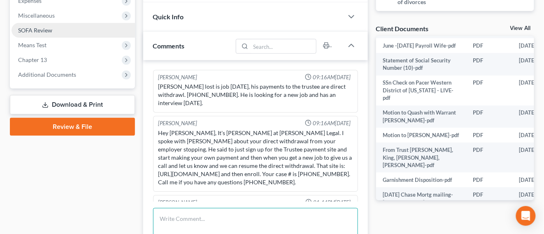
scroll to position [241, 0]
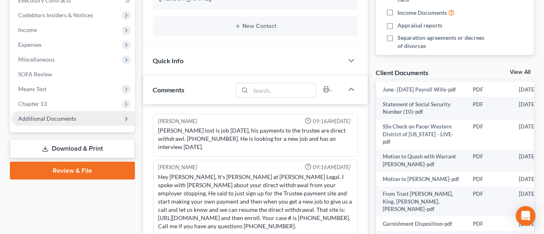
click at [49, 118] on span "Additional Documents" at bounding box center [47, 118] width 58 height 7
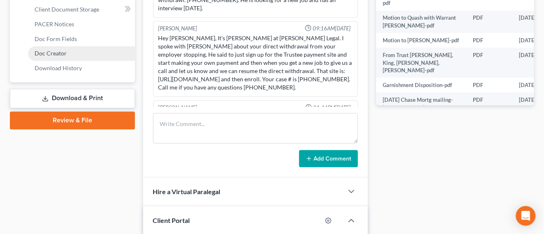
scroll to position [292, 0]
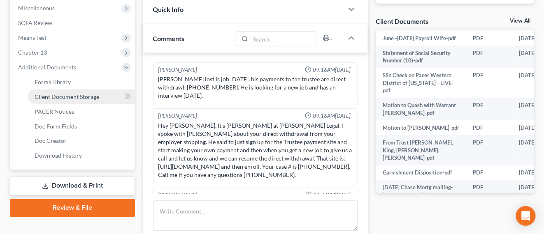
click at [79, 96] on span "Client Document Storage" at bounding box center [67, 96] width 65 height 7
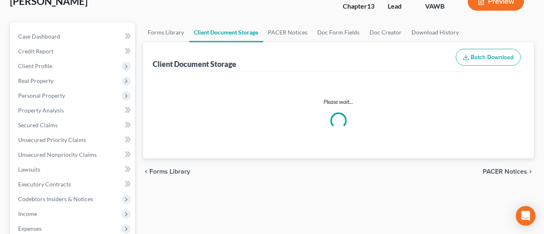
select select "0"
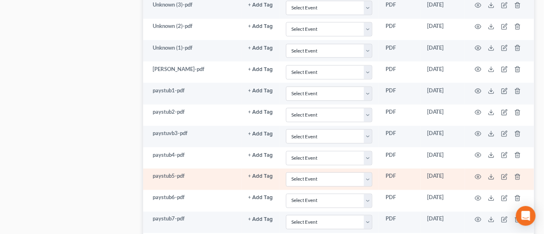
scroll to position [1195, 0]
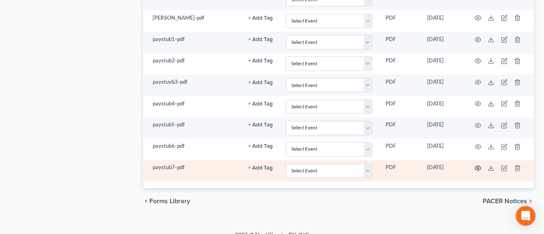
click at [477, 168] on circle "button" at bounding box center [478, 169] width 2 height 2
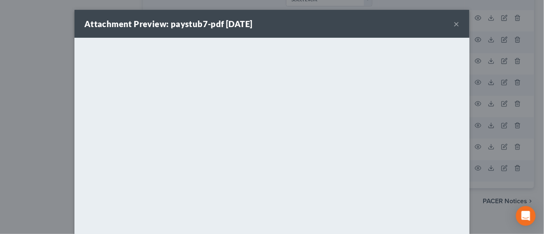
scroll to position [1192, 0]
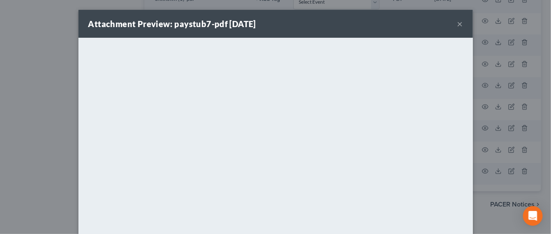
click at [458, 27] on button "×" at bounding box center [461, 24] width 6 height 10
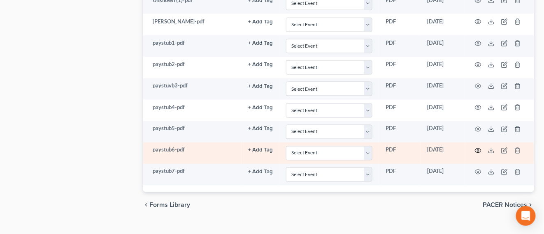
click at [478, 148] on icon "button" at bounding box center [478, 151] width 7 height 7
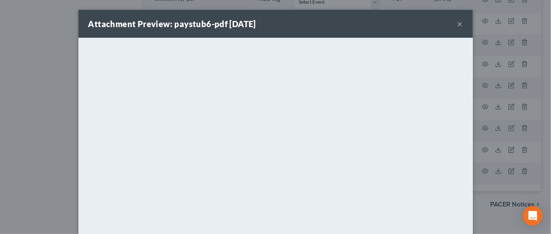
click at [458, 26] on button "×" at bounding box center [461, 24] width 6 height 10
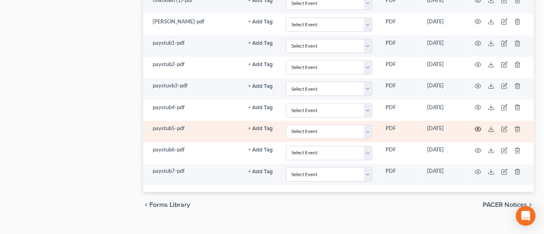
click at [477, 126] on icon "button" at bounding box center [478, 129] width 7 height 7
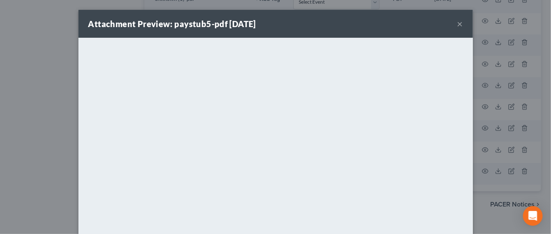
click at [458, 25] on button "×" at bounding box center [461, 24] width 6 height 10
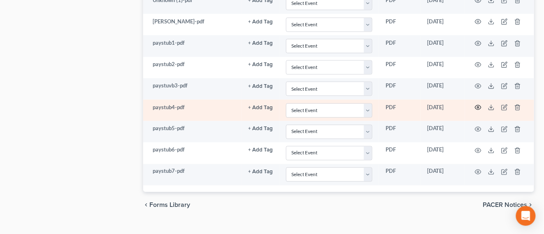
click at [479, 107] on circle "button" at bounding box center [478, 108] width 2 height 2
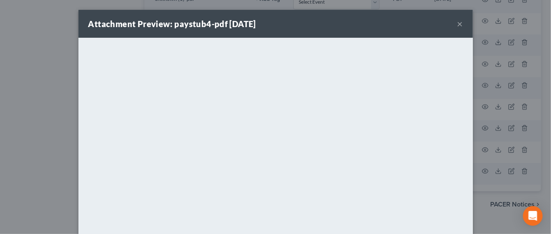
click at [458, 25] on button "×" at bounding box center [461, 24] width 6 height 10
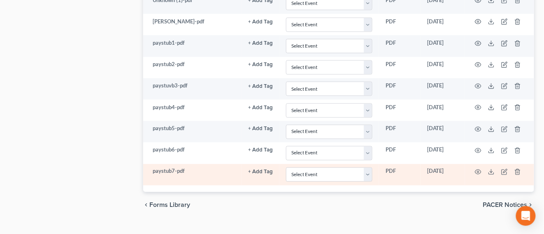
click at [482, 164] on td at bounding box center [499, 174] width 69 height 21
click at [479, 169] on icon "button" at bounding box center [478, 172] width 7 height 7
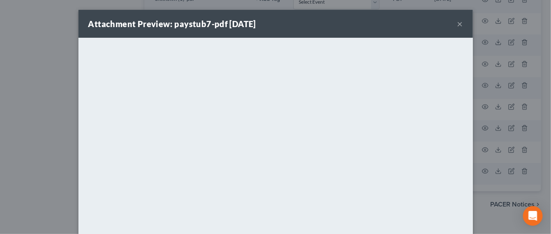
click at [458, 25] on button "×" at bounding box center [461, 24] width 6 height 10
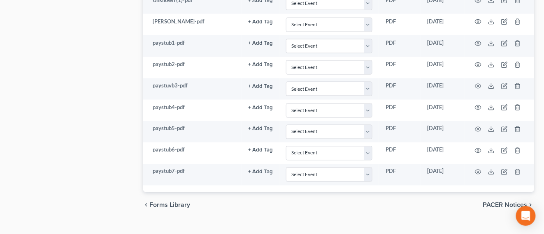
scroll to position [1140, 0]
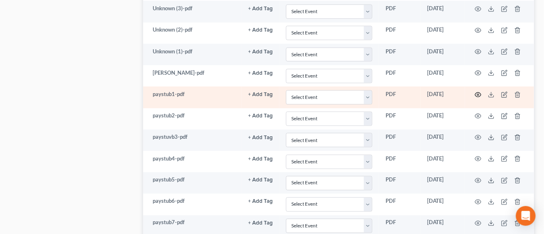
click at [478, 92] on icon "button" at bounding box center [478, 95] width 7 height 7
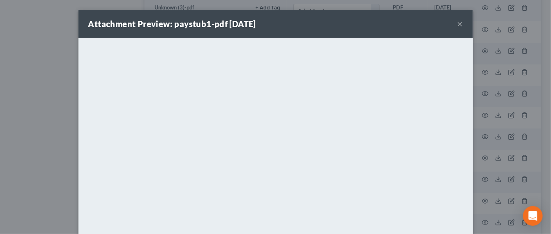
click at [458, 23] on button "×" at bounding box center [461, 24] width 6 height 10
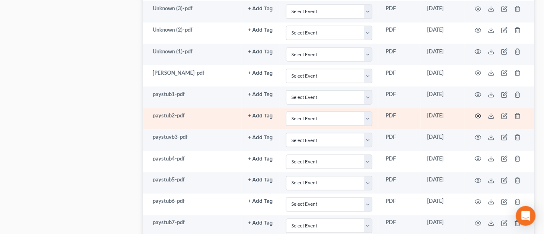
click at [476, 113] on icon "button" at bounding box center [478, 116] width 7 height 7
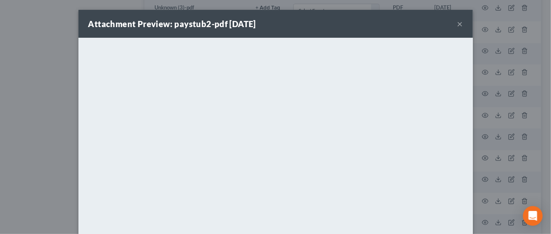
click at [458, 26] on button "×" at bounding box center [461, 24] width 6 height 10
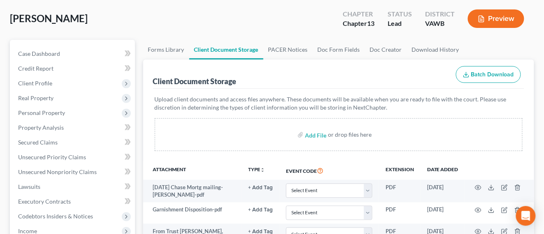
scroll to position [0, 0]
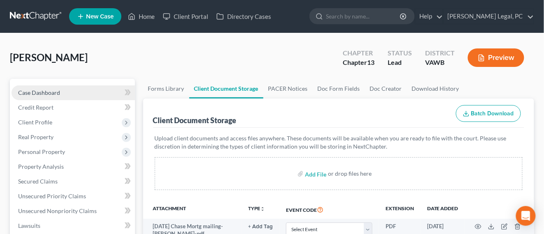
click at [37, 94] on span "Case Dashboard" at bounding box center [39, 92] width 42 height 7
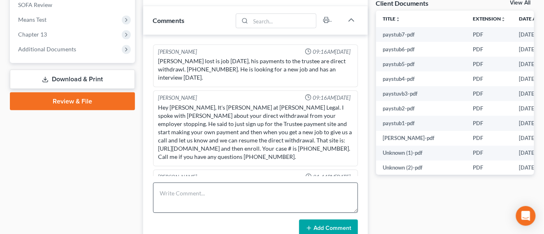
scroll to position [360, 0]
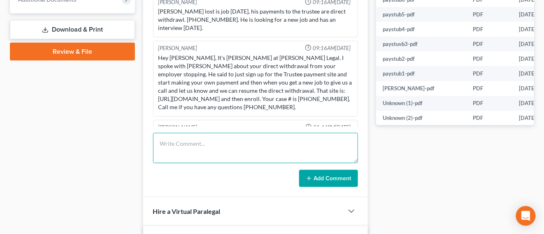
click at [181, 144] on textarea at bounding box center [255, 148] width 205 height 30
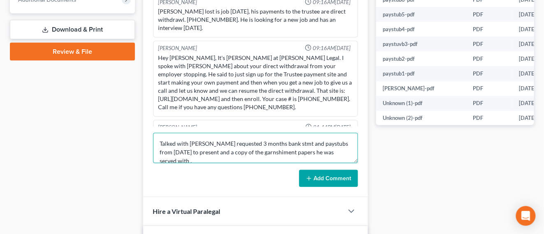
scroll to position [2, 0]
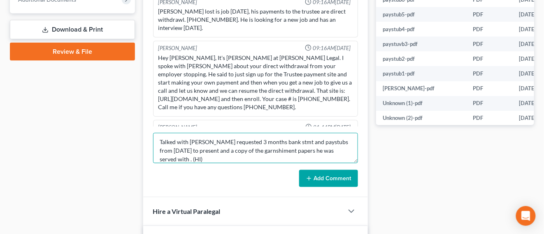
type textarea "Talked with Joshua Cooley requested 3 months bank stmt and paystubs from 9-26-2…"
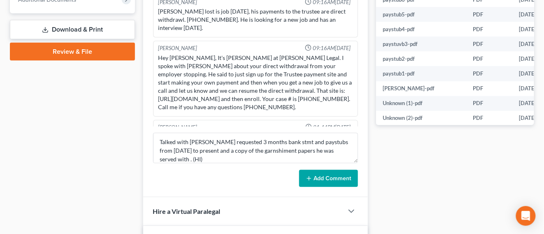
click at [352, 180] on button "Add Comment" at bounding box center [328, 178] width 59 height 17
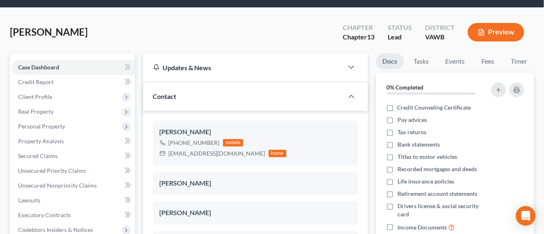
scroll to position [0, 0]
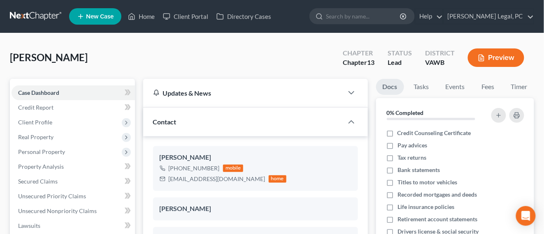
drag, startPoint x: 32, startPoint y: 18, endPoint x: 38, endPoint y: 20, distance: 6.1
click at [32, 18] on link at bounding box center [36, 16] width 53 height 15
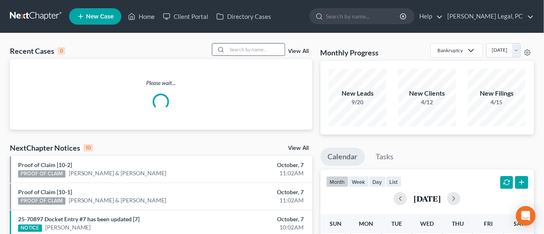
click at [234, 53] on input "search" at bounding box center [256, 50] width 58 height 12
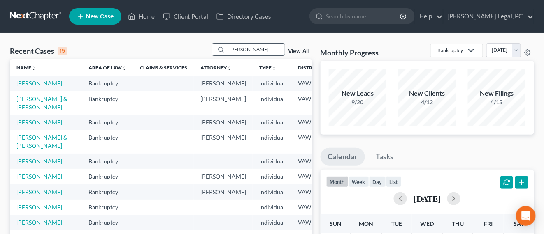
type input "[PERSON_NAME]"
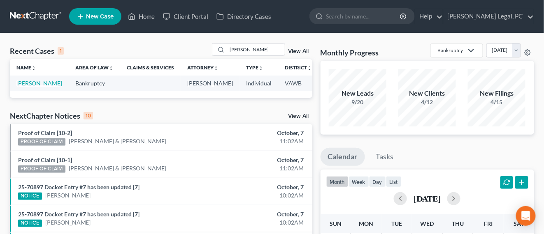
click at [34, 84] on link "[PERSON_NAME]" at bounding box center [39, 83] width 46 height 7
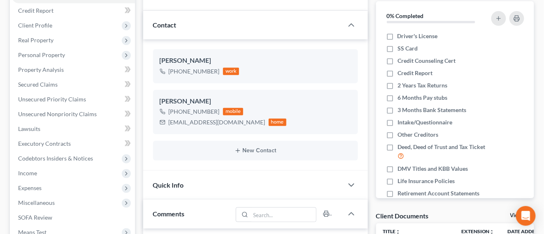
scroll to position [103, 0]
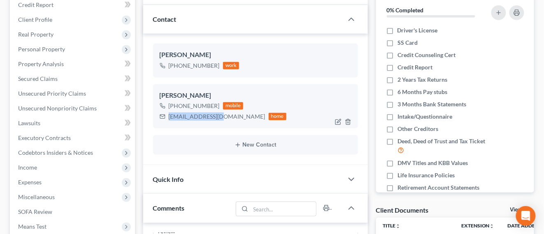
drag, startPoint x: 204, startPoint y: 117, endPoint x: 169, endPoint y: 113, distance: 35.2
click at [169, 113] on div "[EMAIL_ADDRESS][DOMAIN_NAME]" at bounding box center [217, 117] width 97 height 8
copy div "[EMAIL_ADDRESS][DOMAIN_NAME]"
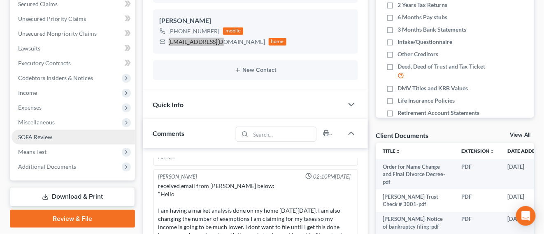
scroll to position [206, 0]
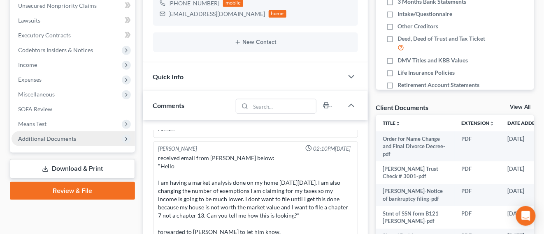
click at [63, 138] on span "Additional Documents" at bounding box center [47, 138] width 58 height 7
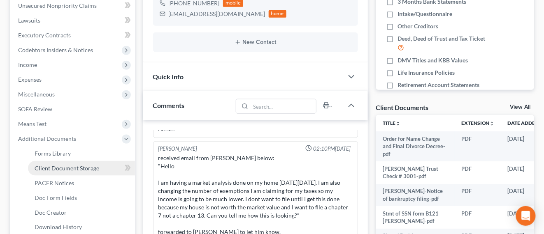
click at [70, 165] on span "Client Document Storage" at bounding box center [67, 168] width 65 height 7
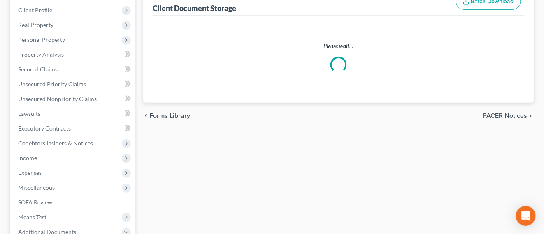
scroll to position [25, 0]
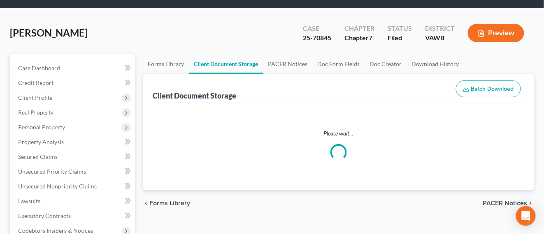
select select "0"
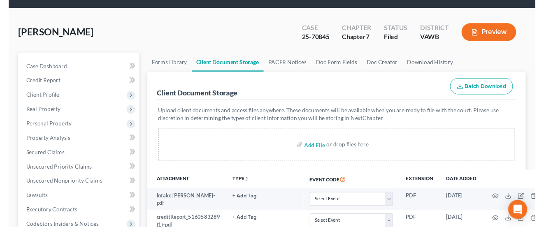
scroll to position [0, 0]
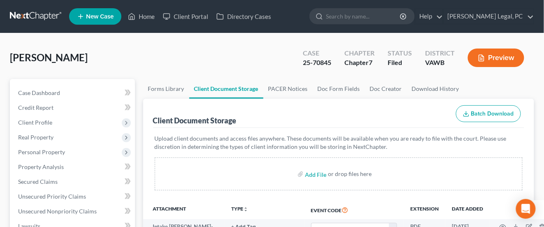
select select "0"
click at [38, 15] on link at bounding box center [36, 16] width 53 height 15
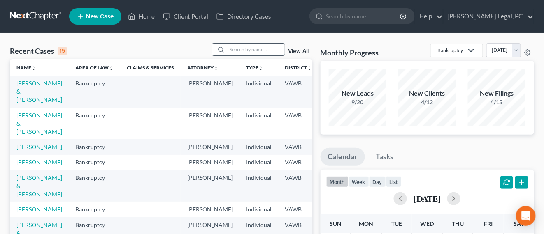
click at [259, 51] on input "search" at bounding box center [256, 50] width 58 height 12
type input "[PERSON_NAME]"
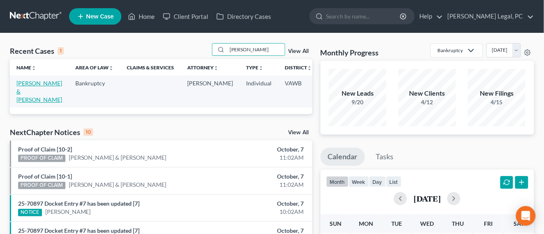
click at [23, 81] on link "[PERSON_NAME] & [PERSON_NAME]" at bounding box center [39, 91] width 46 height 23
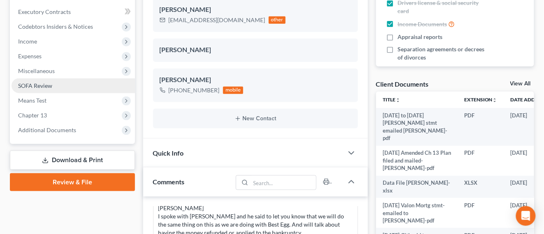
scroll to position [257, 0]
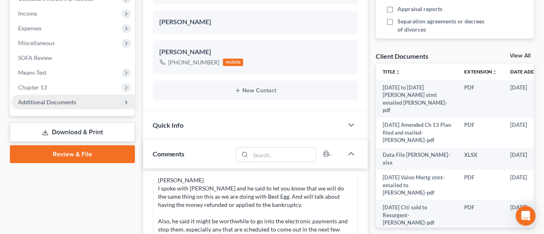
click at [59, 107] on span "Additional Documents" at bounding box center [73, 102] width 123 height 15
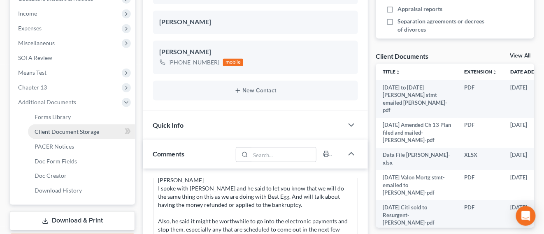
click at [95, 133] on span "Client Document Storage" at bounding box center [67, 131] width 65 height 7
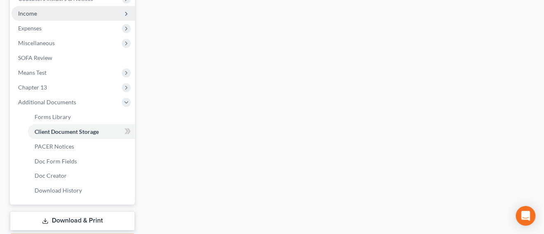
scroll to position [169, 0]
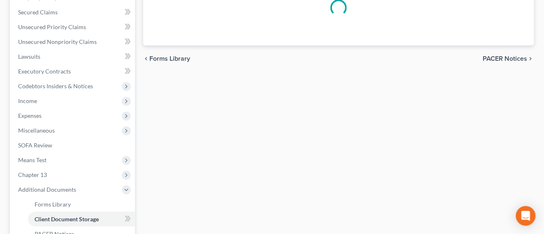
select select "0"
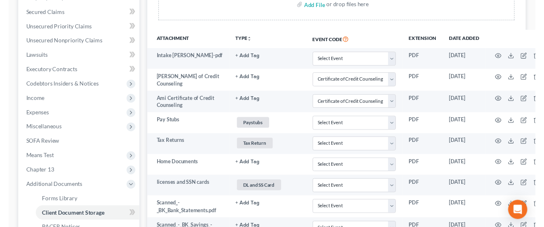
scroll to position [0, 0]
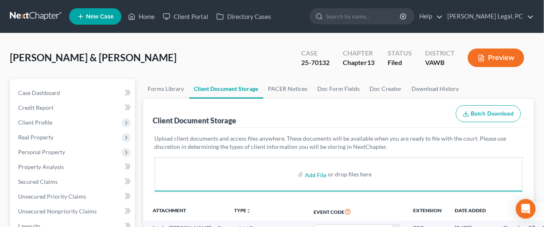
select select "0"
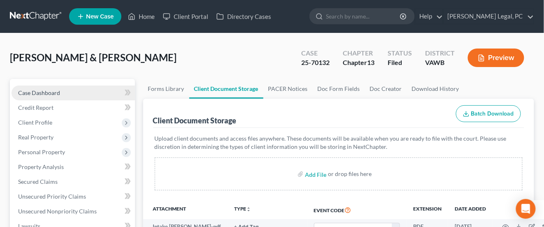
click at [42, 89] on span "Case Dashboard" at bounding box center [39, 92] width 42 height 7
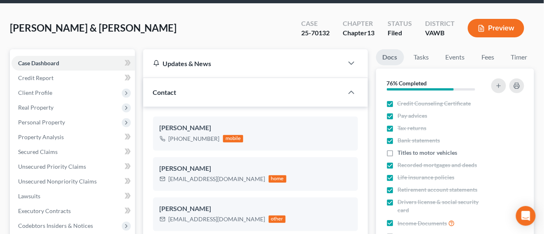
scroll to position [51, 0]
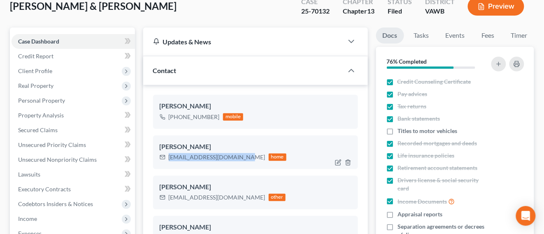
drag, startPoint x: 168, startPoint y: 161, endPoint x: 240, endPoint y: 161, distance: 72.0
click at [240, 161] on div "rpattersonhokie@gmail.com home" at bounding box center [223, 157] width 127 height 11
copy div "rpattersonhokie@gmail.com"
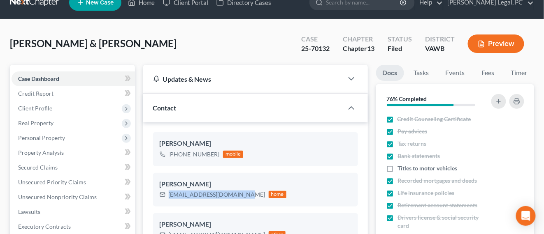
scroll to position [0, 0]
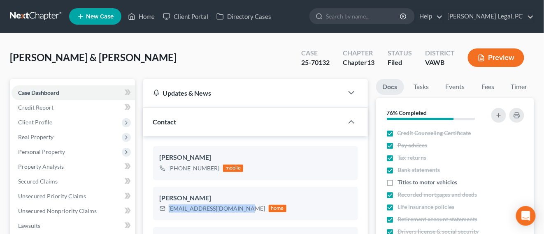
drag, startPoint x: 32, startPoint y: 20, endPoint x: 30, endPoint y: 15, distance: 4.8
click at [32, 19] on link at bounding box center [36, 16] width 53 height 15
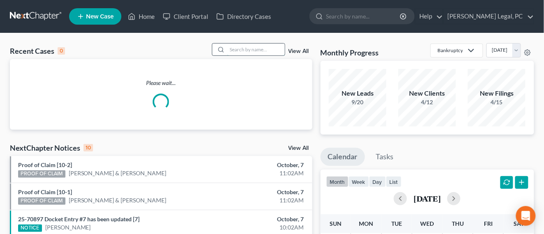
click at [269, 50] on input "search" at bounding box center [256, 50] width 58 height 12
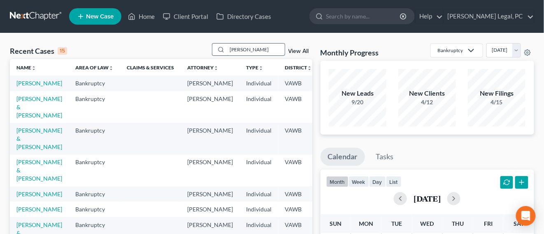
type input "midkiff"
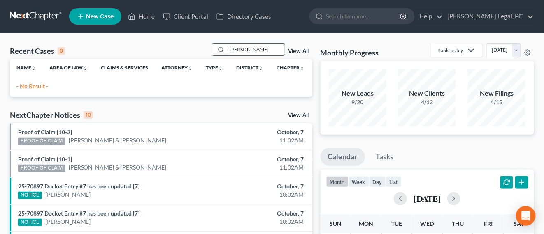
drag, startPoint x: 250, startPoint y: 50, endPoint x: 223, endPoint y: 47, distance: 26.9
click at [224, 47] on div "midkiff" at bounding box center [248, 49] width 73 height 13
type input "m"
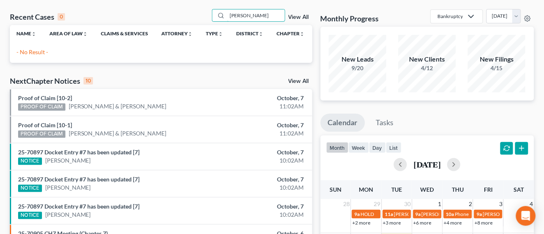
scroll to position [2, 0]
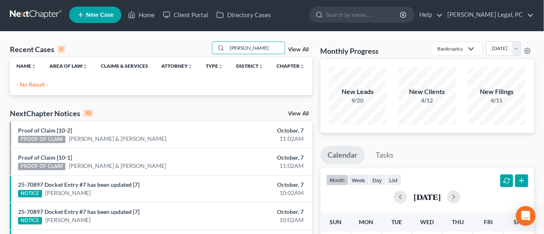
drag, startPoint x: 255, startPoint y: 14, endPoint x: 190, endPoint y: 0, distance: 67.4
click at [190, 1] on div "Home New Case Client Portal Directory Cases Farthing Legal, PC hope@farthing.le…" at bounding box center [272, 235] width 544 height 475
type input "brook"
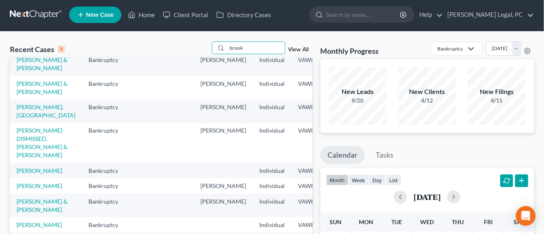
scroll to position [51, 0]
click at [36, 128] on link "[PERSON_NAME]-DISMISSED, [PERSON_NAME] & [PERSON_NAME]" at bounding box center [41, 143] width 51 height 32
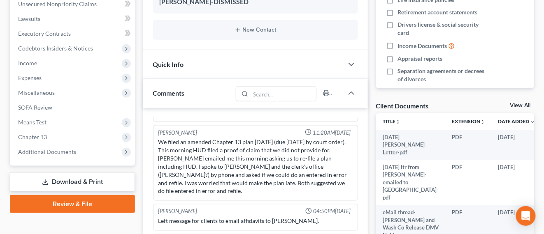
scroll to position [259, 0]
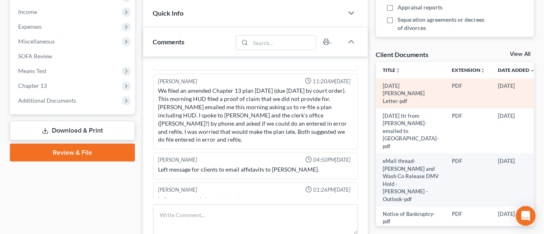
click at [548, 90] on icon "button" at bounding box center [551, 86] width 7 height 7
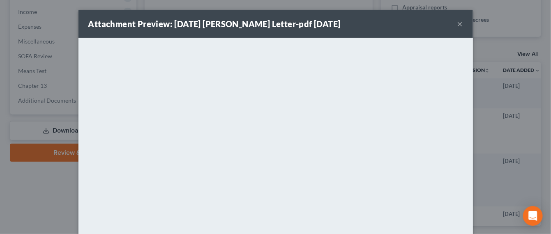
drag, startPoint x: 457, startPoint y: 25, endPoint x: 422, endPoint y: 37, distance: 36.8
click at [458, 25] on button "×" at bounding box center [461, 24] width 6 height 10
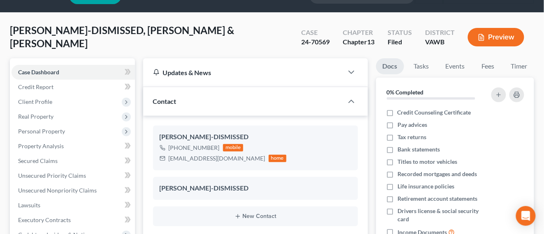
scroll to position [0, 0]
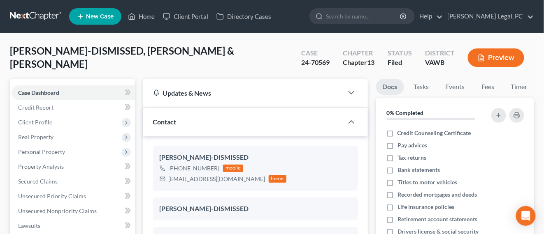
click at [40, 14] on link at bounding box center [36, 16] width 53 height 15
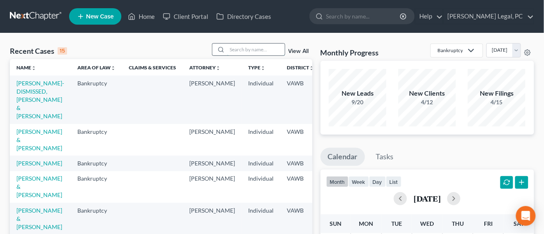
click at [253, 50] on input "search" at bounding box center [256, 50] width 58 height 12
click at [254, 53] on input "search" at bounding box center [256, 50] width 58 height 12
type input "[PERSON_NAME]"
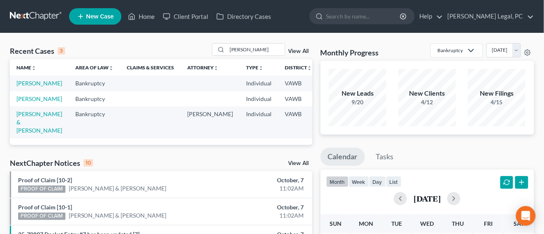
click at [28, 91] on td "[PERSON_NAME]" at bounding box center [39, 83] width 59 height 15
click at [29, 87] on link "[PERSON_NAME]" at bounding box center [39, 83] width 46 height 7
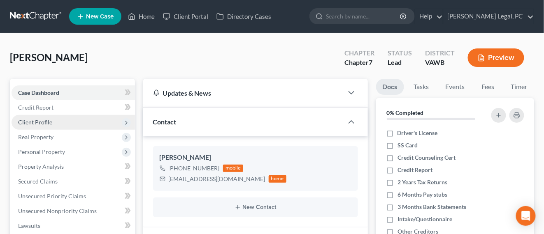
click at [48, 124] on span "Client Profile" at bounding box center [35, 122] width 34 height 7
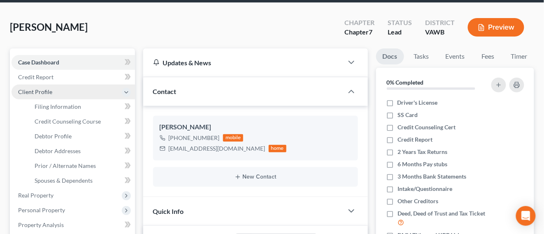
scroll to position [51, 0]
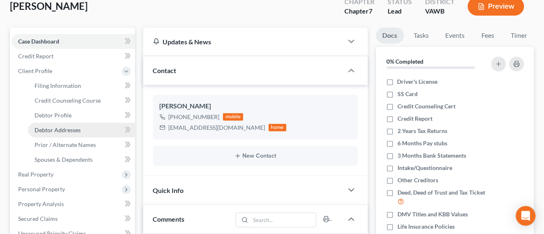
click at [63, 123] on link "Debtor Addresses" at bounding box center [81, 130] width 107 height 15
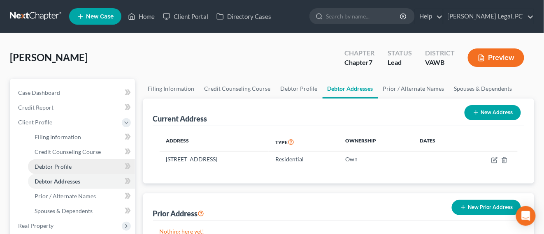
drag, startPoint x: 71, startPoint y: 168, endPoint x: 81, endPoint y: 166, distance: 10.4
click at [72, 167] on link "Debtor Profile" at bounding box center [81, 167] width 107 height 15
select select "0"
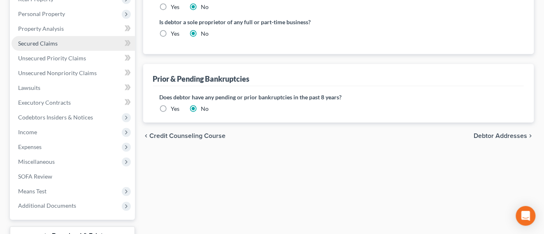
scroll to position [290, 0]
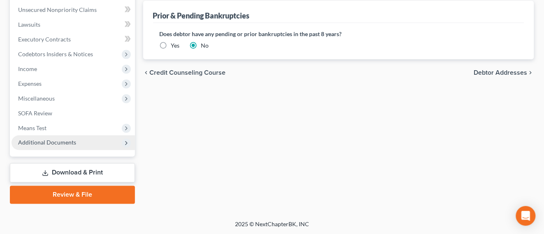
click at [73, 143] on span "Additional Documents" at bounding box center [47, 142] width 58 height 7
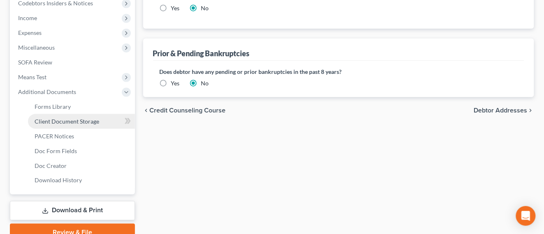
drag, startPoint x: 73, startPoint y: 121, endPoint x: 178, endPoint y: 130, distance: 105.2
click at [73, 121] on span "Client Document Storage" at bounding box center [67, 121] width 65 height 7
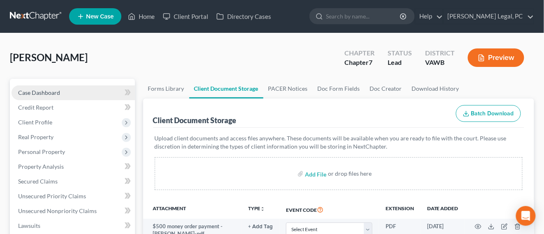
click at [35, 90] on span "Case Dashboard" at bounding box center [39, 92] width 42 height 7
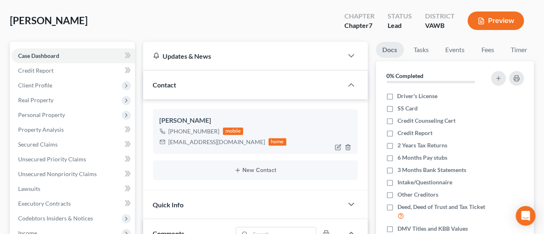
scroll to position [51, 0]
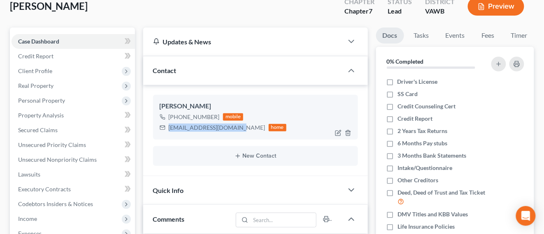
drag, startPoint x: 168, startPoint y: 129, endPoint x: 222, endPoint y: 129, distance: 54.3
click at [234, 132] on div "[EMAIL_ADDRESS][DOMAIN_NAME] home" at bounding box center [223, 128] width 127 height 11
copy div "[EMAIL_ADDRESS][DOMAIN_NAME]"
